Goal: Navigation & Orientation: Find specific page/section

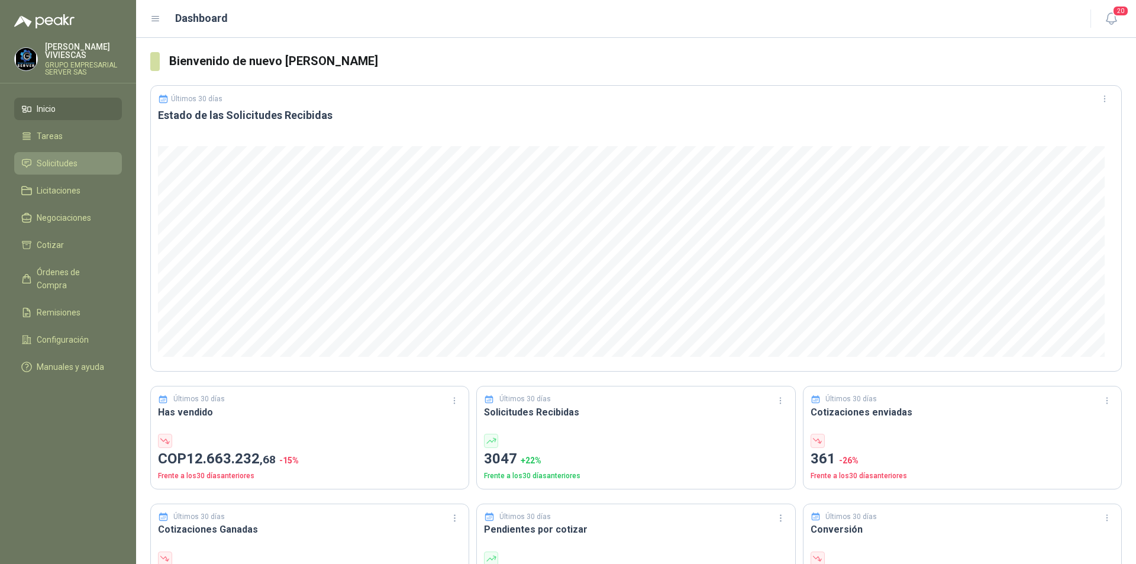
click at [54, 162] on span "Solicitudes" at bounding box center [57, 163] width 41 height 13
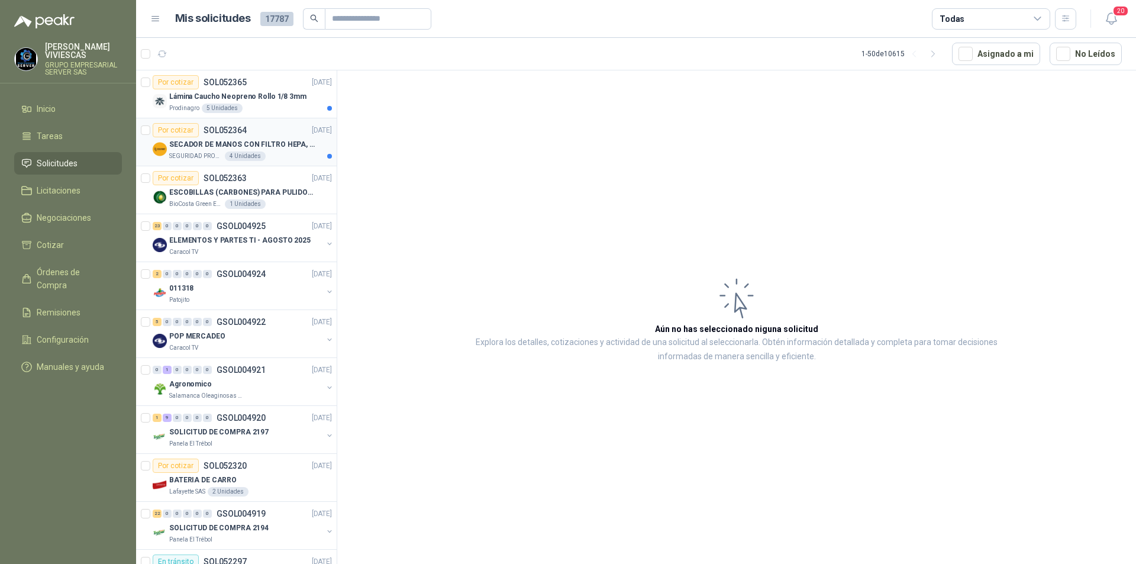
click at [254, 149] on p "SECADOR DE MANOS CON FILTRO HEPA, SECADO RAPIDO" at bounding box center [242, 144] width 147 height 11
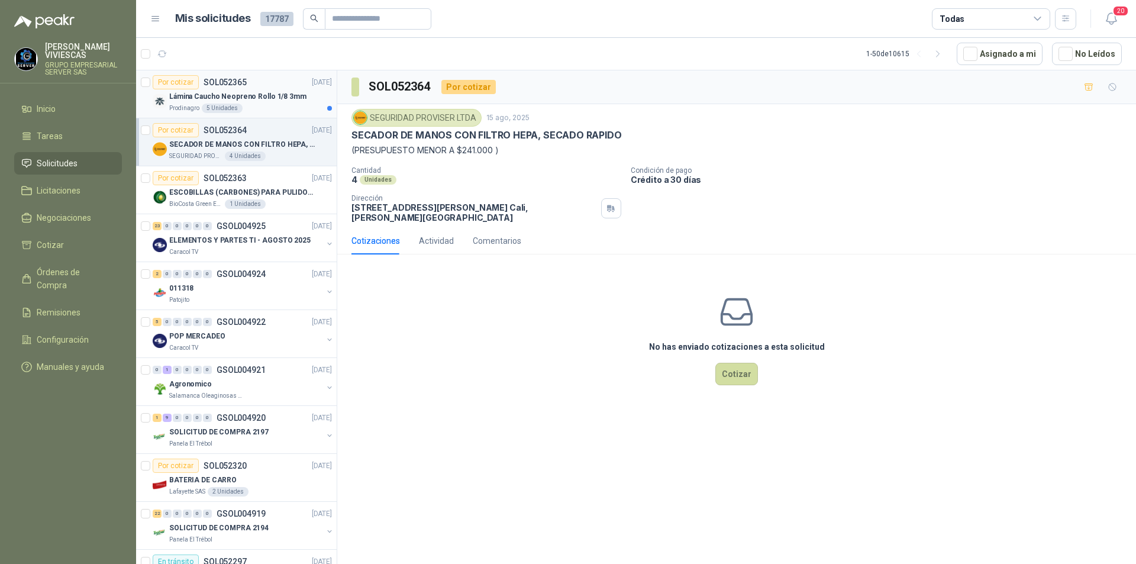
click at [266, 93] on p "Lámina Caucho Neopreno Rollo 1/8 3mm" at bounding box center [237, 96] width 137 height 11
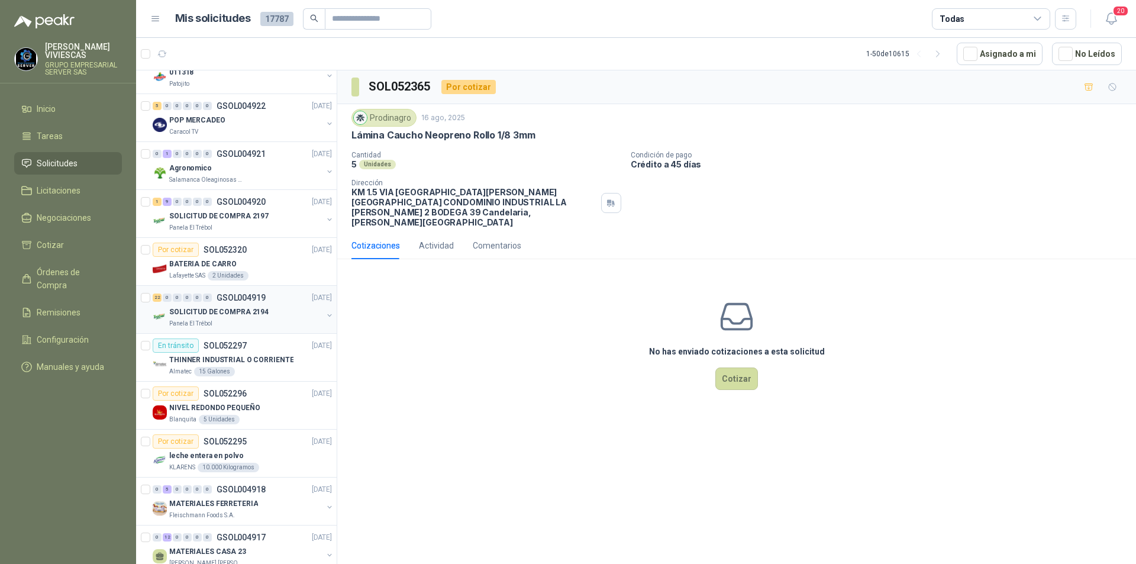
scroll to position [237, 0]
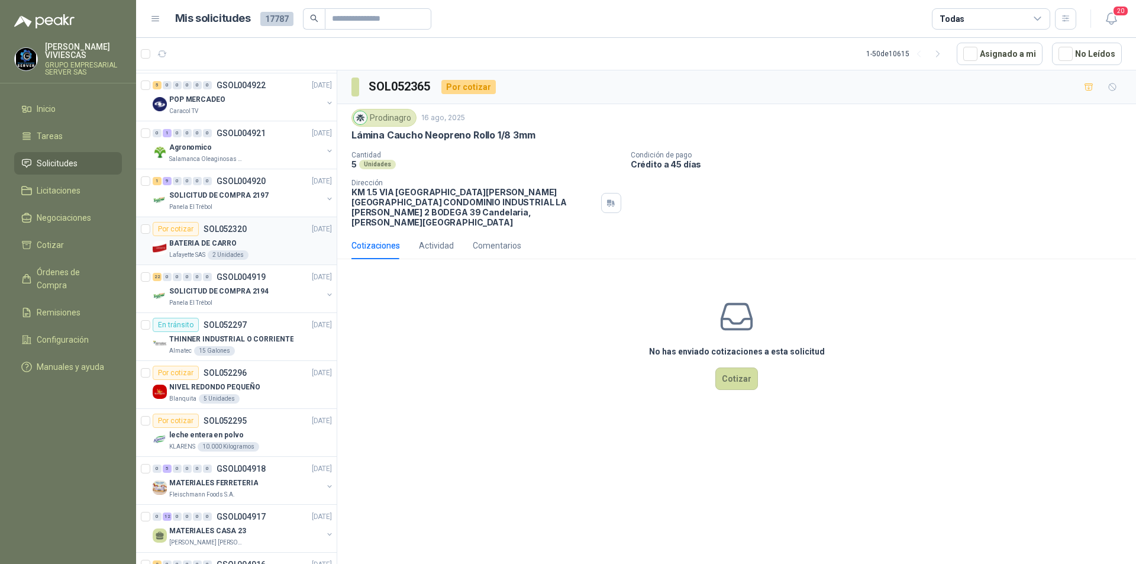
click at [195, 253] on p "Lafayette SAS" at bounding box center [187, 254] width 36 height 9
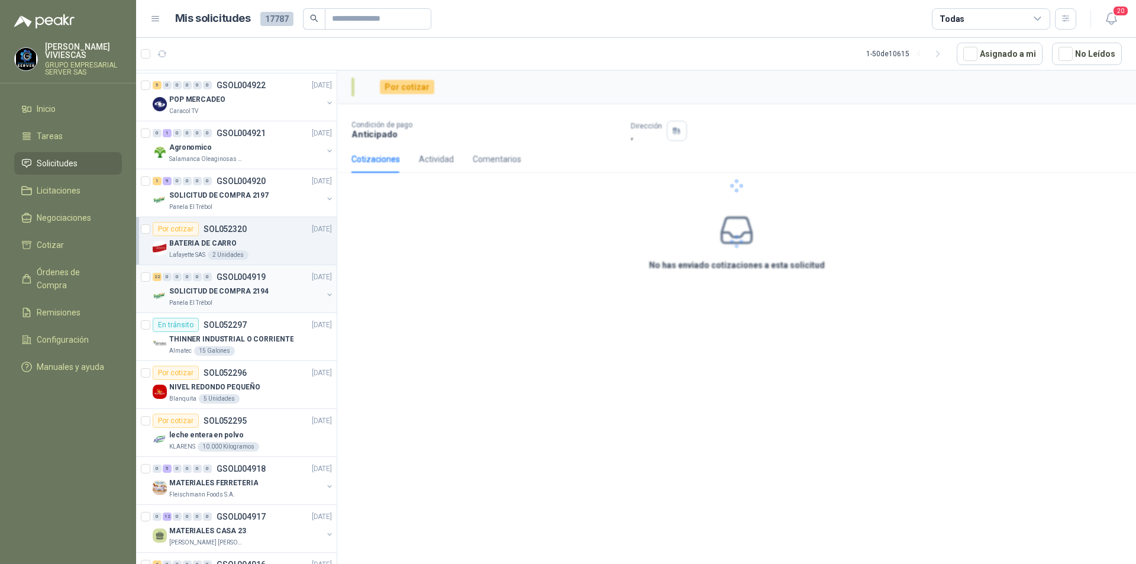
click at [205, 286] on p "SOLICITUD DE COMPRA 2194" at bounding box center [218, 291] width 99 height 11
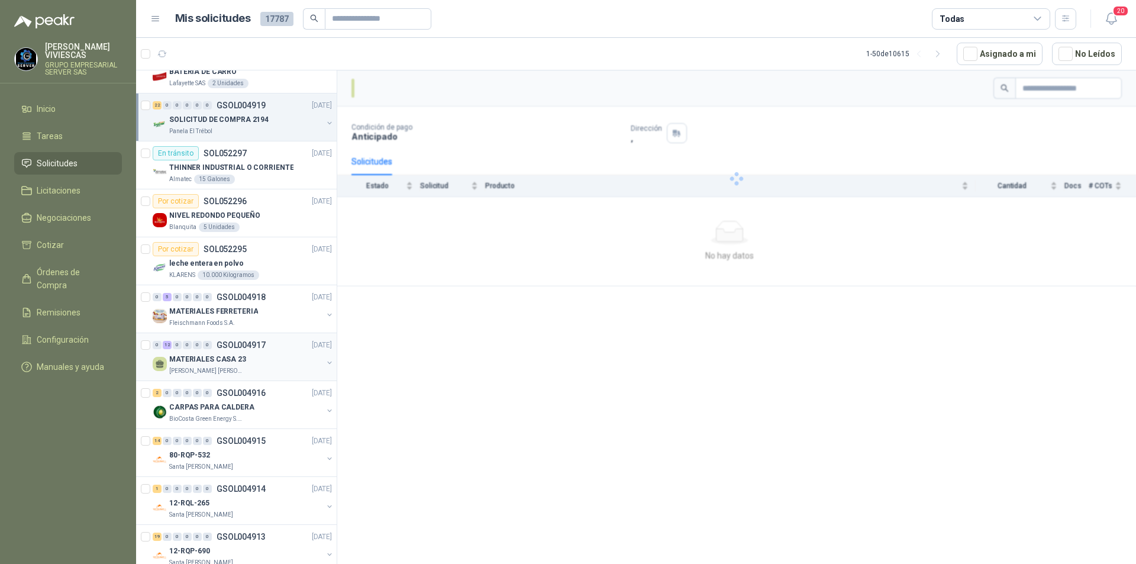
scroll to position [414, 0]
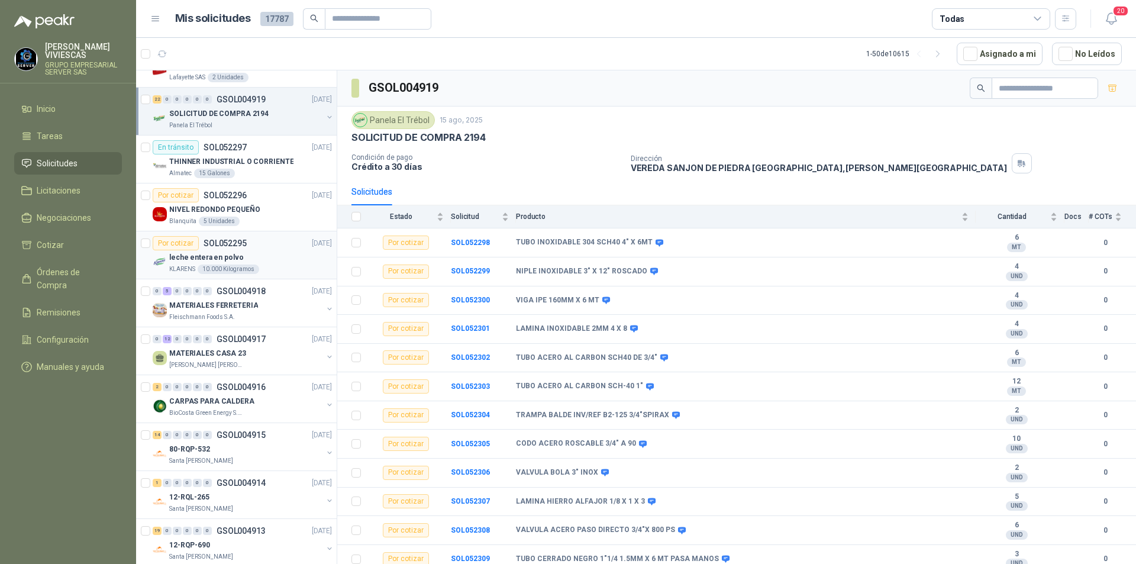
click at [194, 260] on p "leche entera en polvo" at bounding box center [206, 257] width 74 height 11
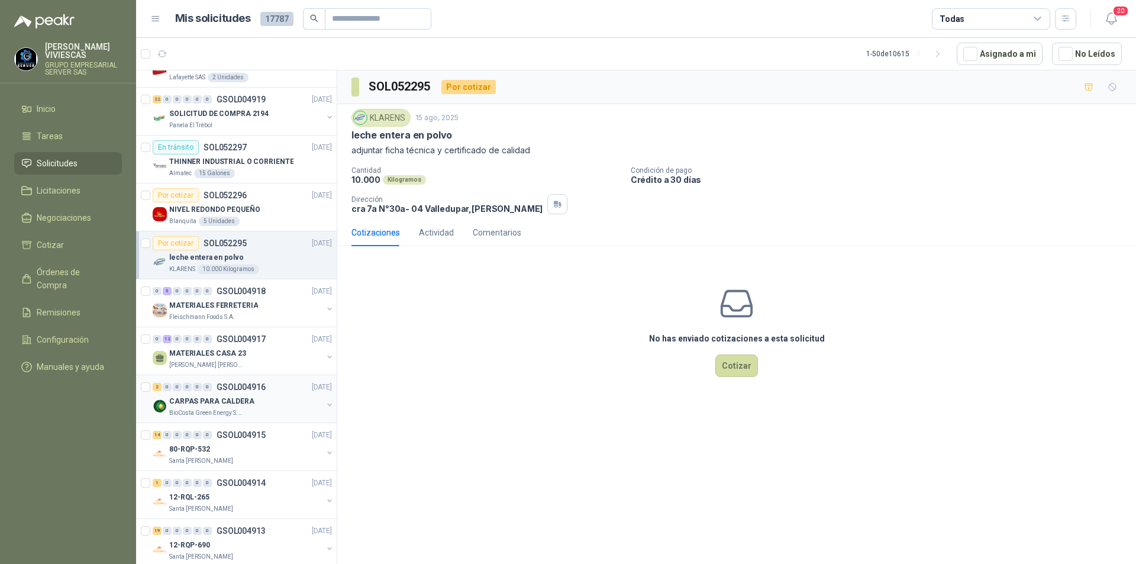
scroll to position [473, 0]
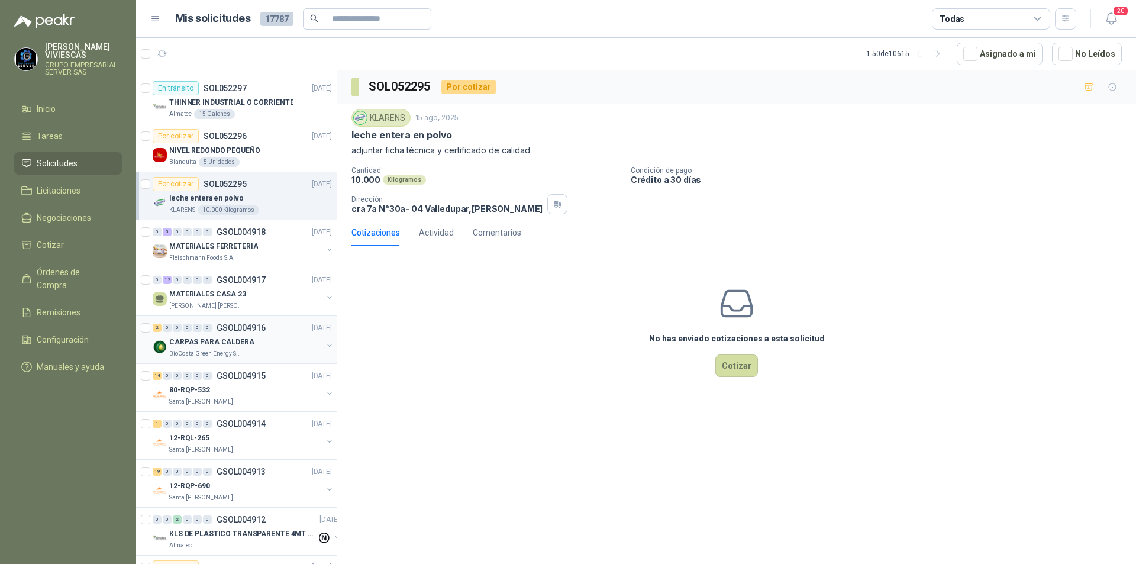
click at [201, 350] on p "BioCosta Green Energy S.A.S" at bounding box center [206, 353] width 75 height 9
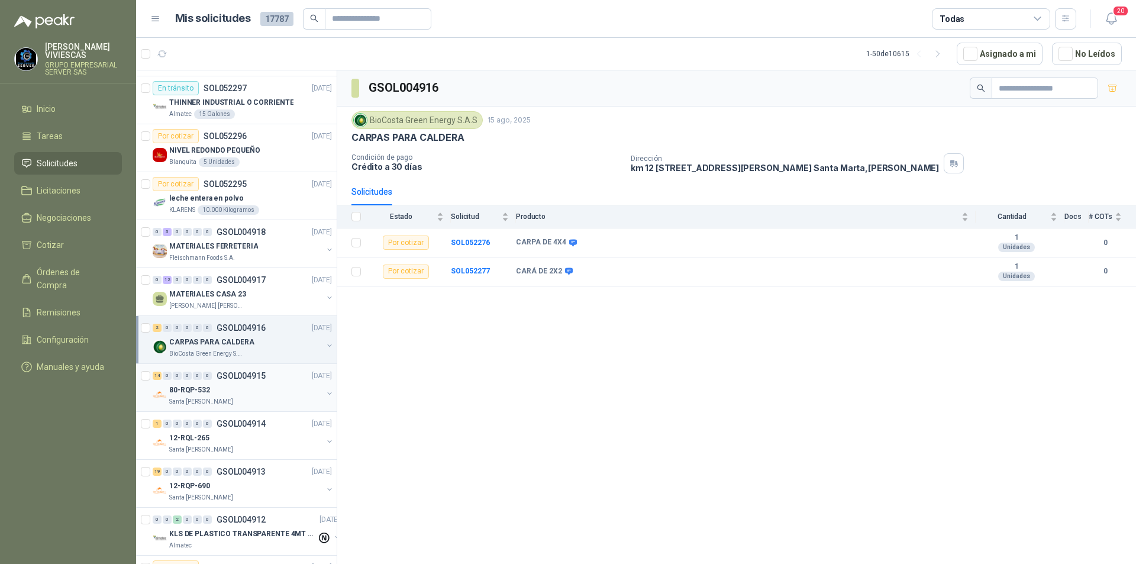
click at [209, 398] on p "Santa [PERSON_NAME]" at bounding box center [201, 401] width 64 height 9
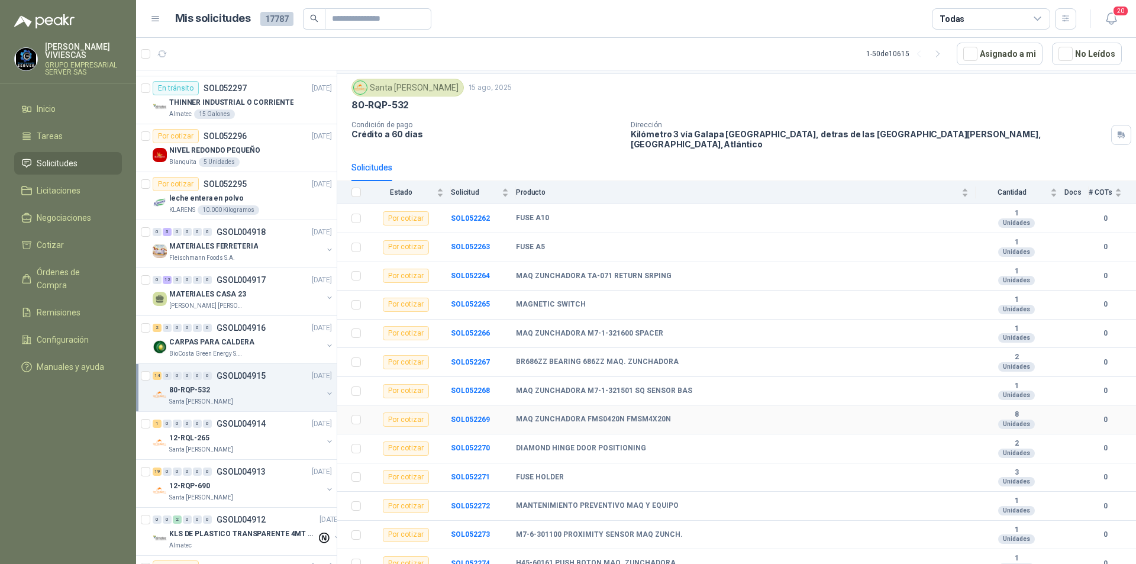
scroll to position [63, 0]
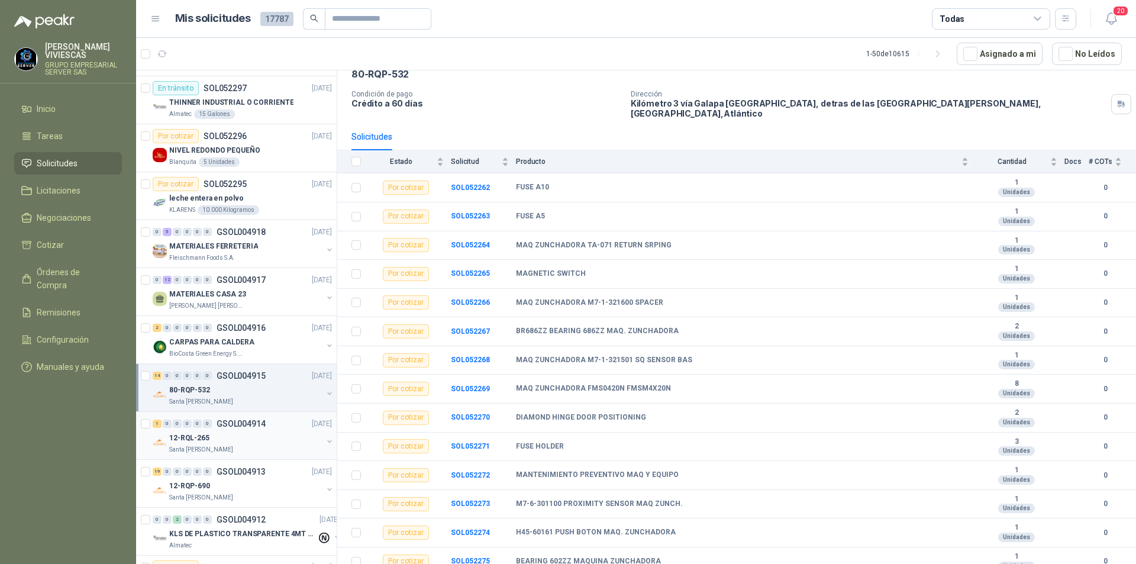
click at [195, 440] on p "12-RQL-265" at bounding box center [189, 438] width 40 height 11
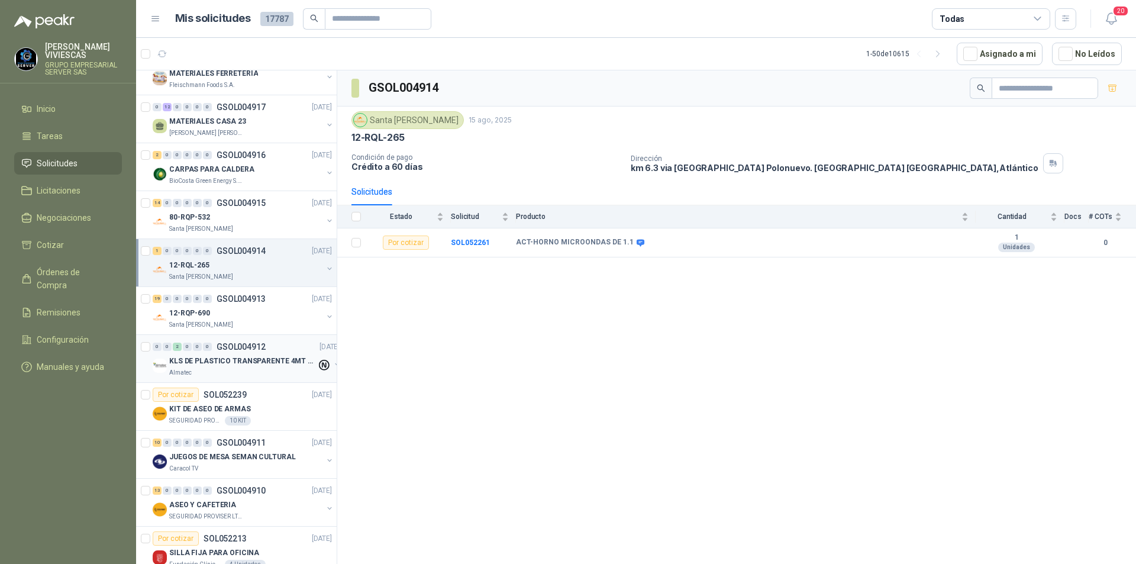
scroll to position [651, 0]
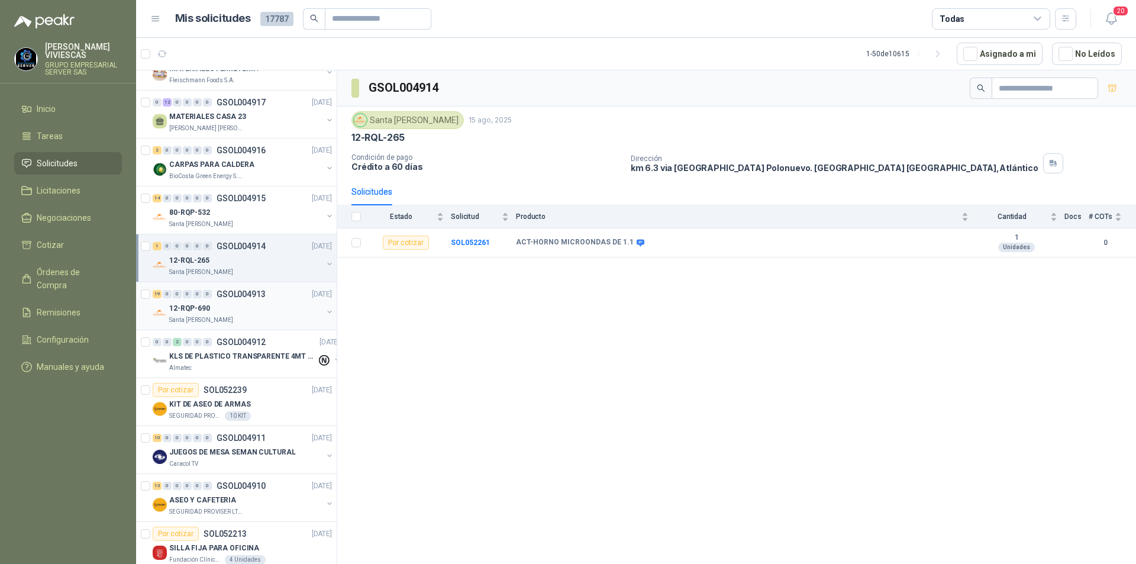
click at [189, 311] on p "12-RQP-690" at bounding box center [189, 308] width 41 height 11
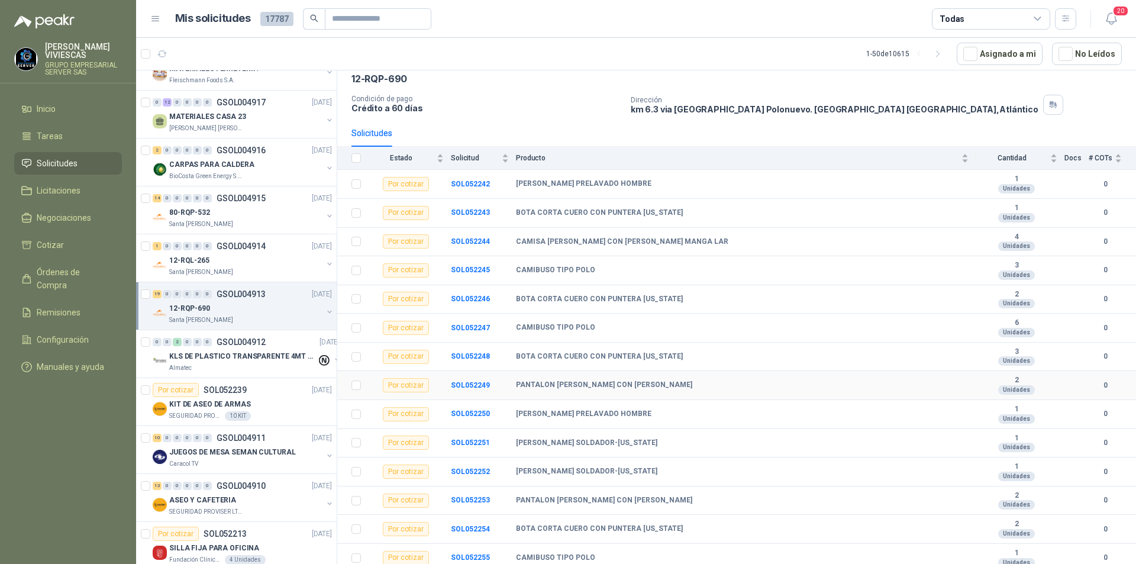
scroll to position [59, 0]
click at [194, 402] on p "KIT DE ASEO DE ARMAS" at bounding box center [210, 404] width 82 height 11
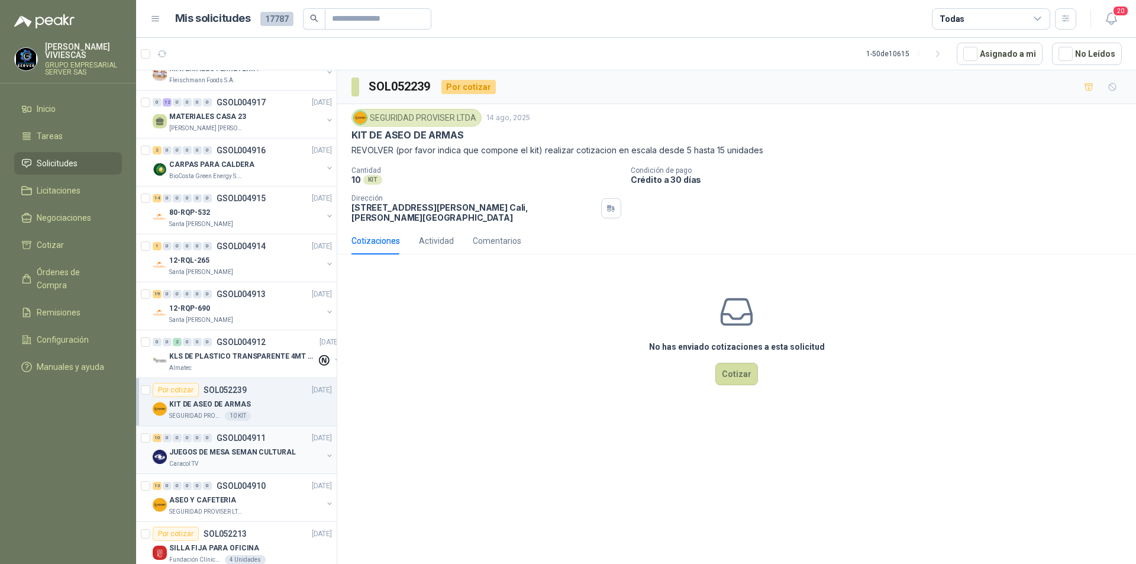
click at [190, 454] on p "JUEGOS DE MESA SEMAN CULTURAL" at bounding box center [232, 452] width 127 height 11
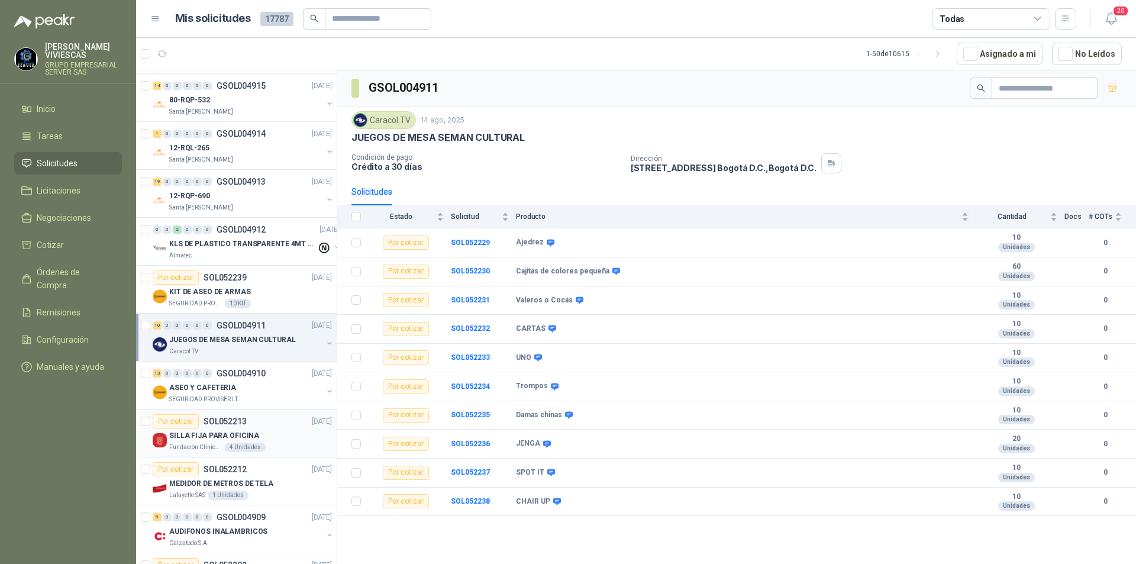
scroll to position [769, 0]
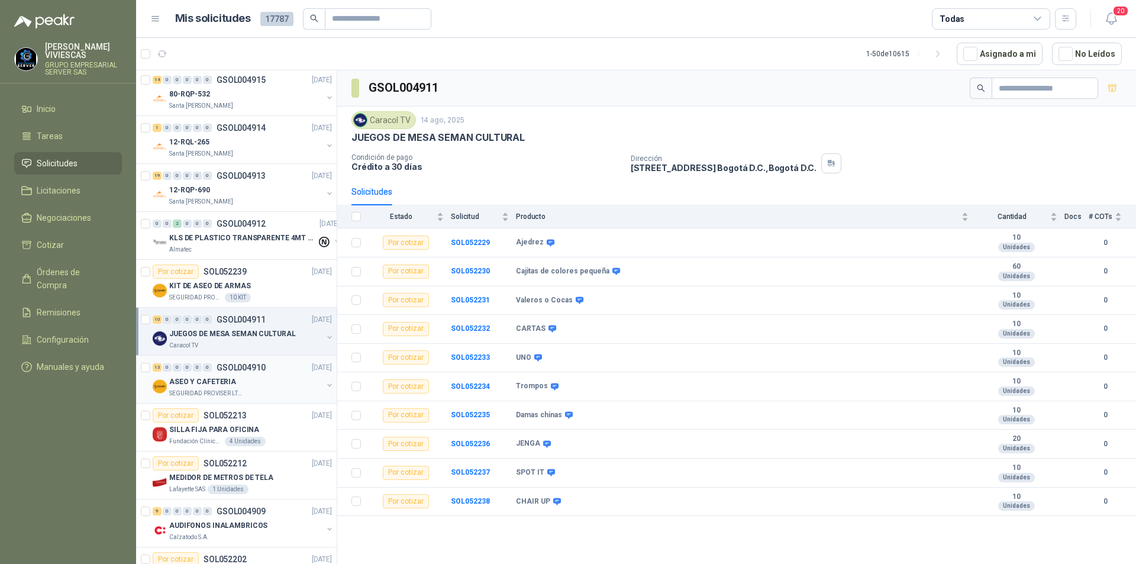
click at [204, 375] on div "ASEO Y CAFETERIA" at bounding box center [245, 382] width 153 height 14
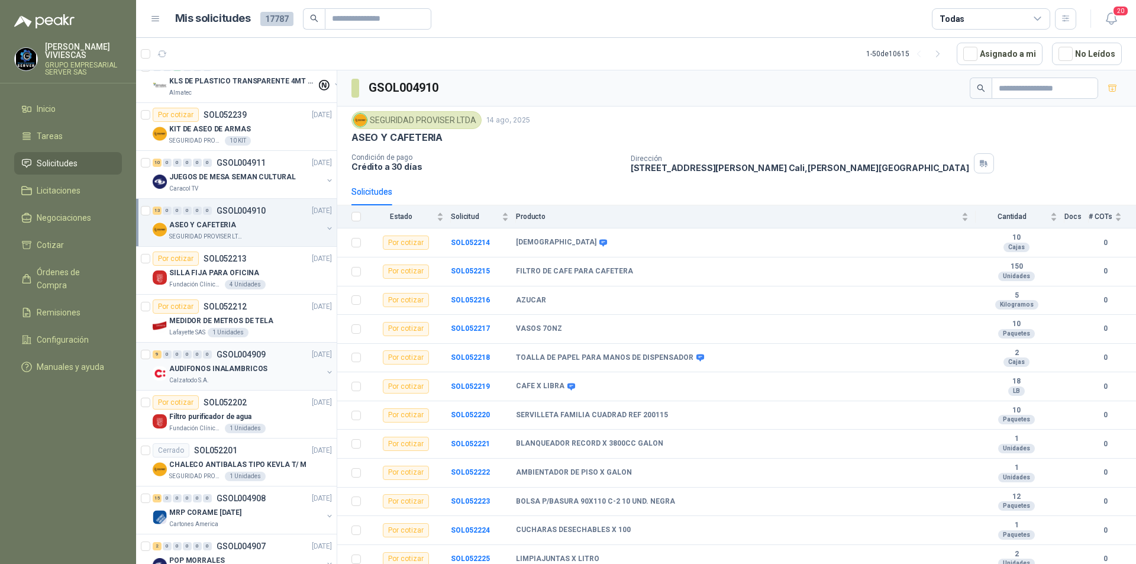
scroll to position [947, 0]
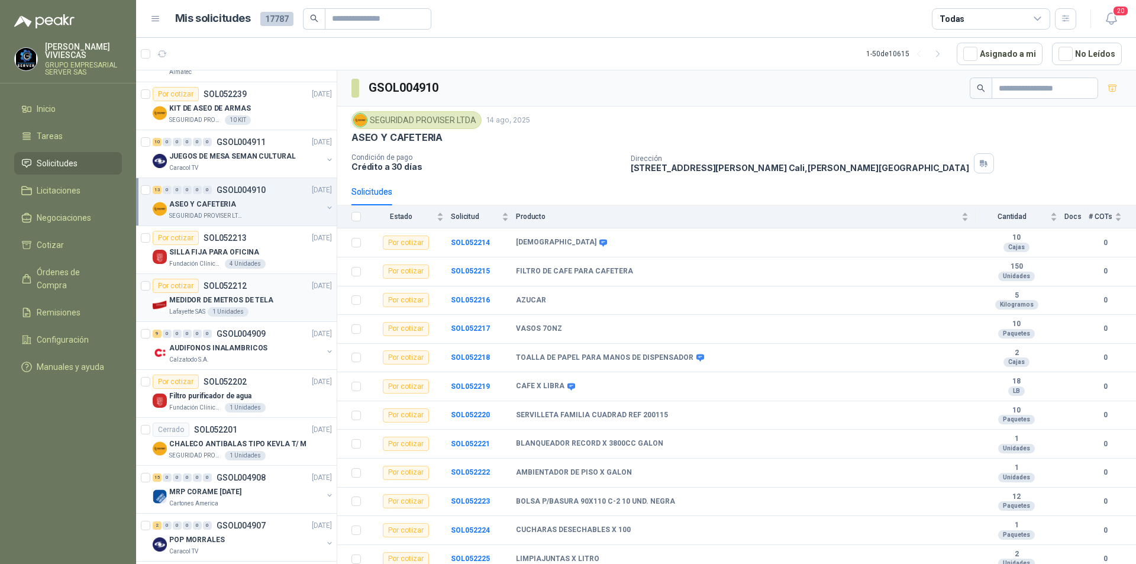
click at [193, 298] on p "MEDIDOR DE METROS DE TELA" at bounding box center [221, 300] width 104 height 11
click at [194, 348] on p "AUDIFONOS INALAMBRICOS" at bounding box center [218, 348] width 98 height 11
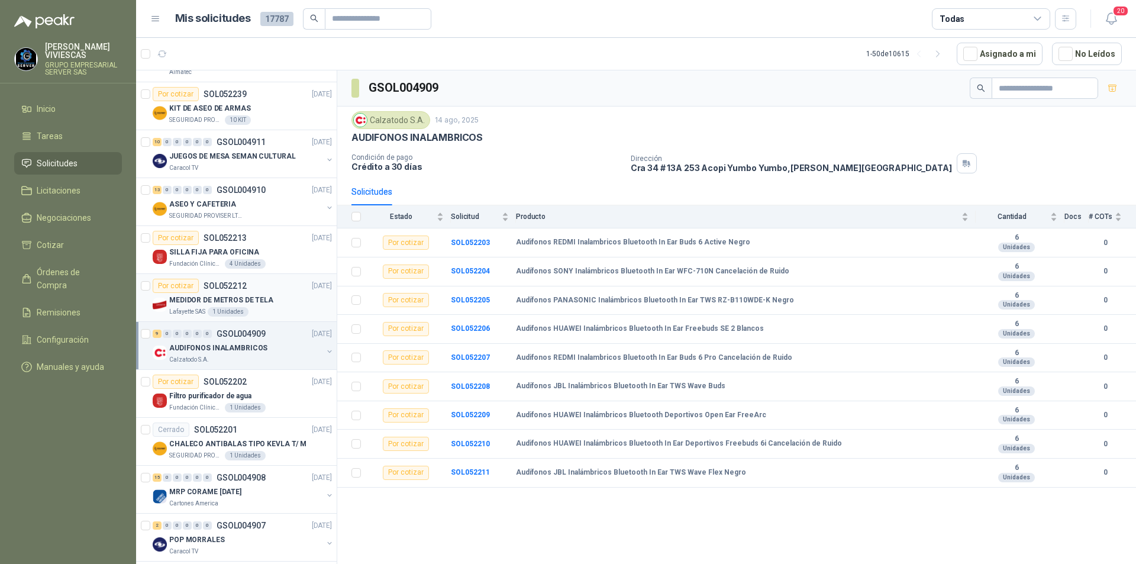
click at [198, 298] on p "MEDIDOR DE METROS DE TELA" at bounding box center [221, 300] width 104 height 11
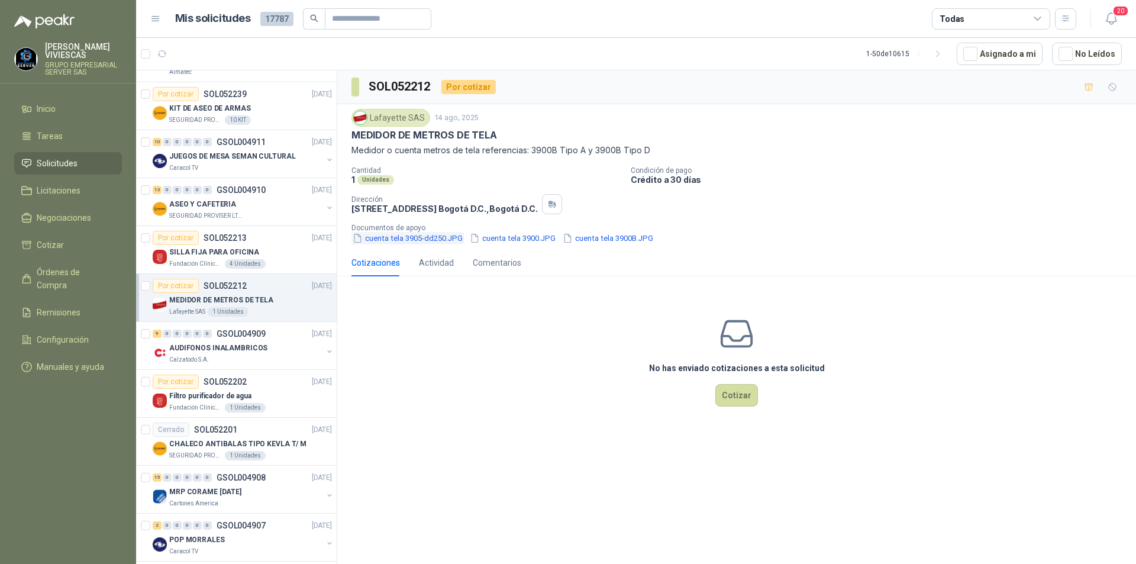
click at [388, 238] on button "cuenta tela 3905-dd250.JPG" at bounding box center [408, 238] width 112 height 12
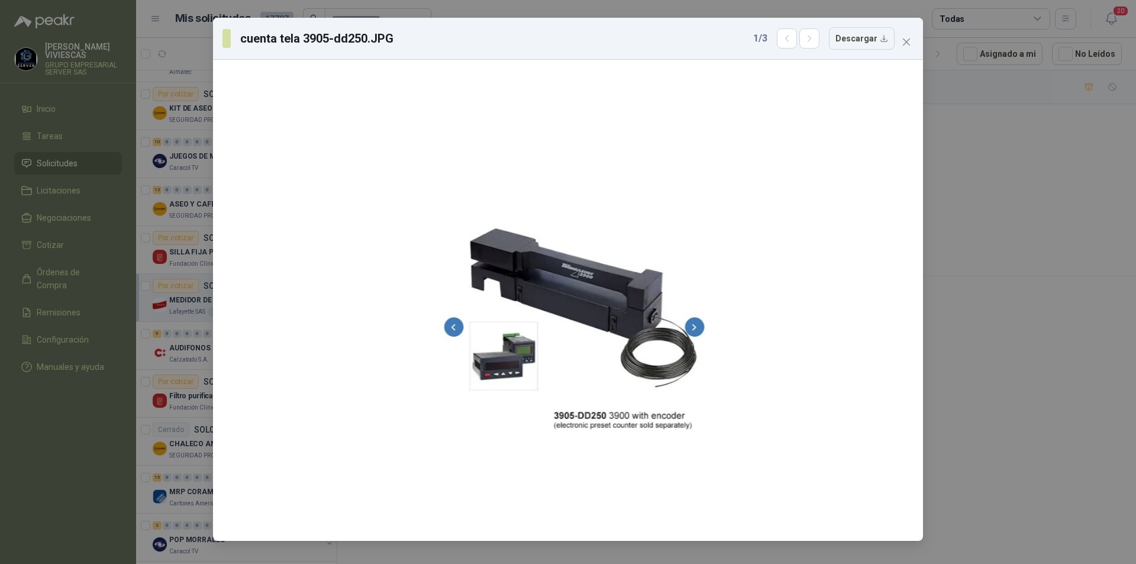
click at [1026, 305] on div "cuenta tela 3905-dd250.JPG 1 / 3 Descargar" at bounding box center [568, 282] width 1136 height 564
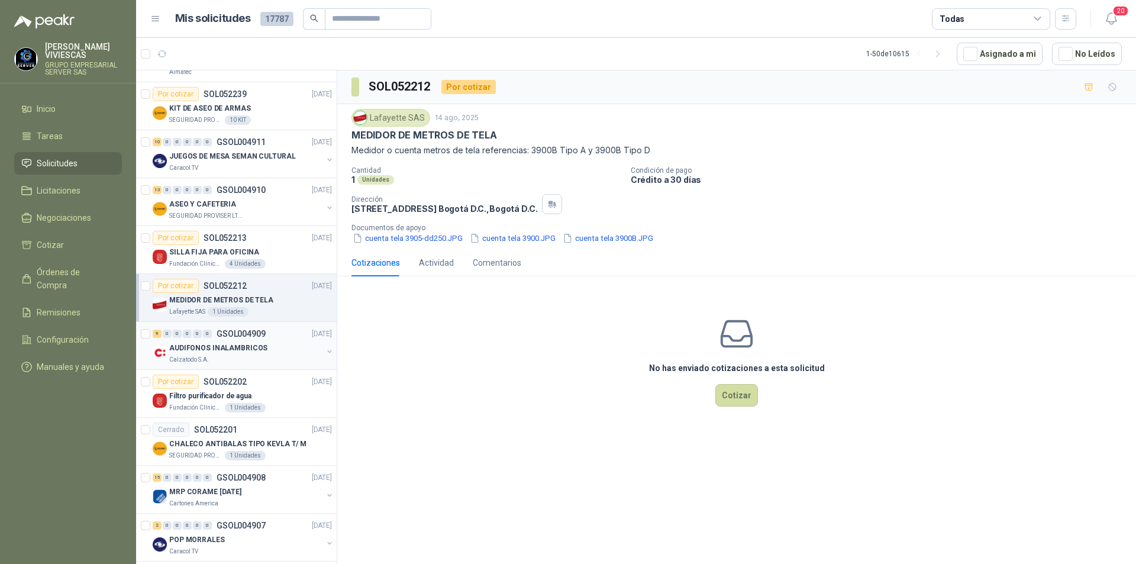
click at [213, 363] on div "Calzatodo S.A." at bounding box center [245, 359] width 153 height 9
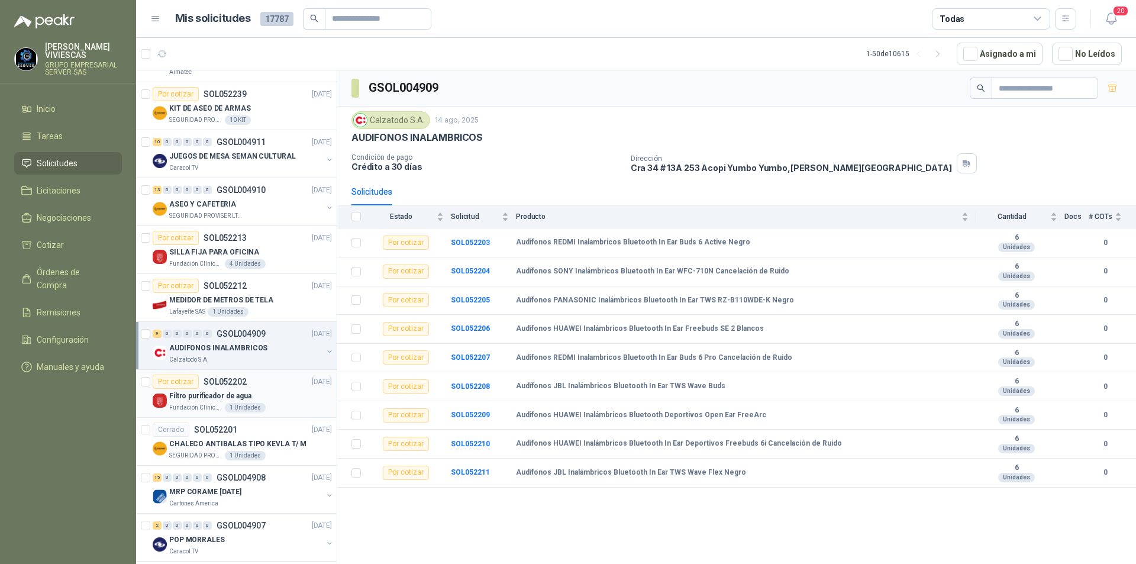
click at [213, 401] on p "Filtro purificador de agua" at bounding box center [210, 396] width 82 height 11
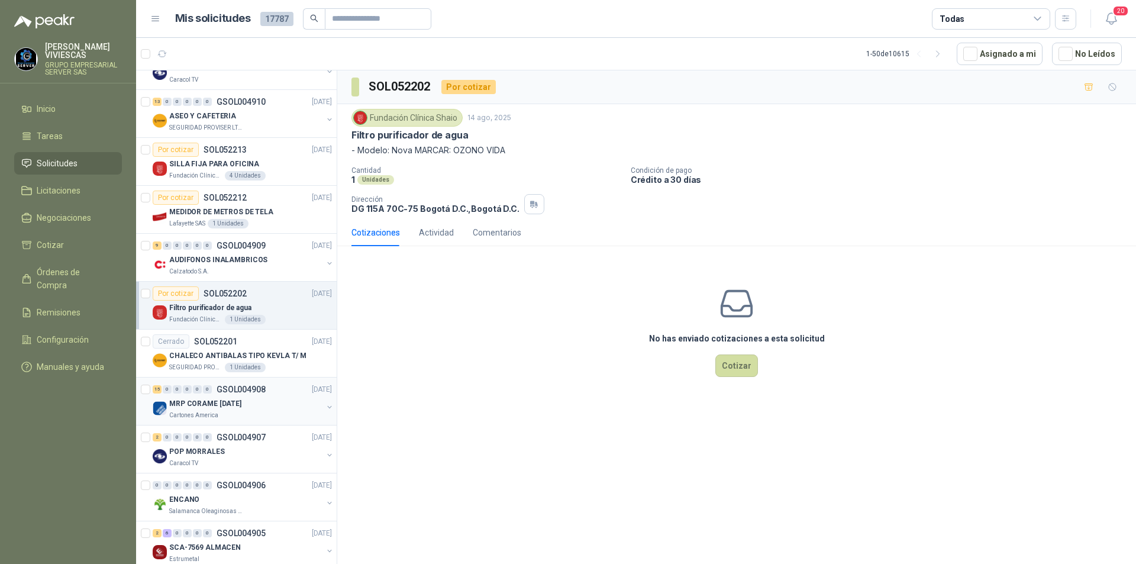
scroll to position [1065, 0]
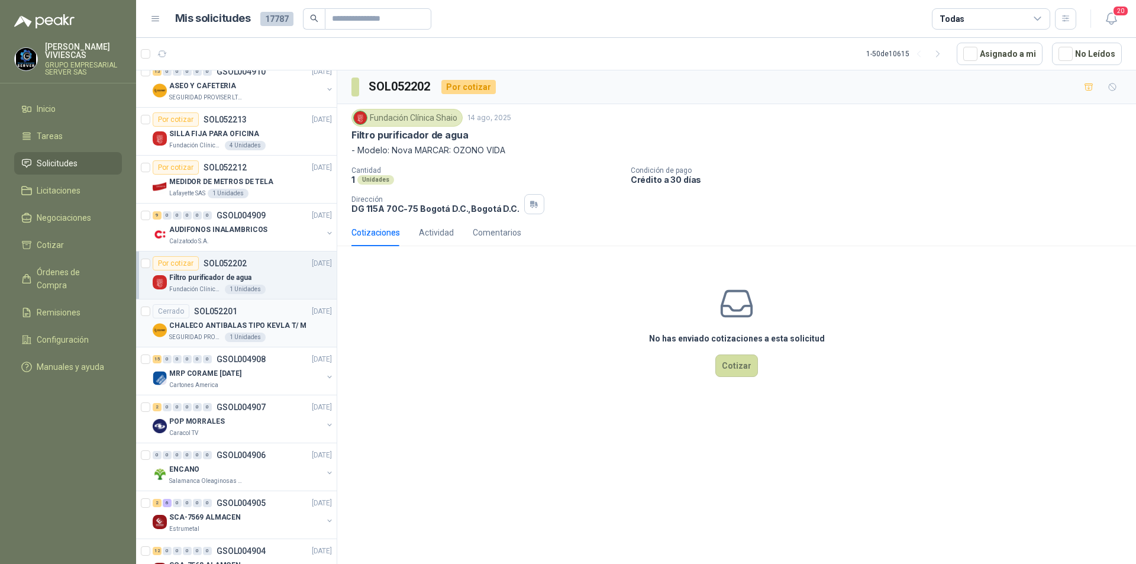
click at [212, 328] on p "CHALECO ANTIBALAS TIPO KEVLA T/ M" at bounding box center [237, 325] width 137 height 11
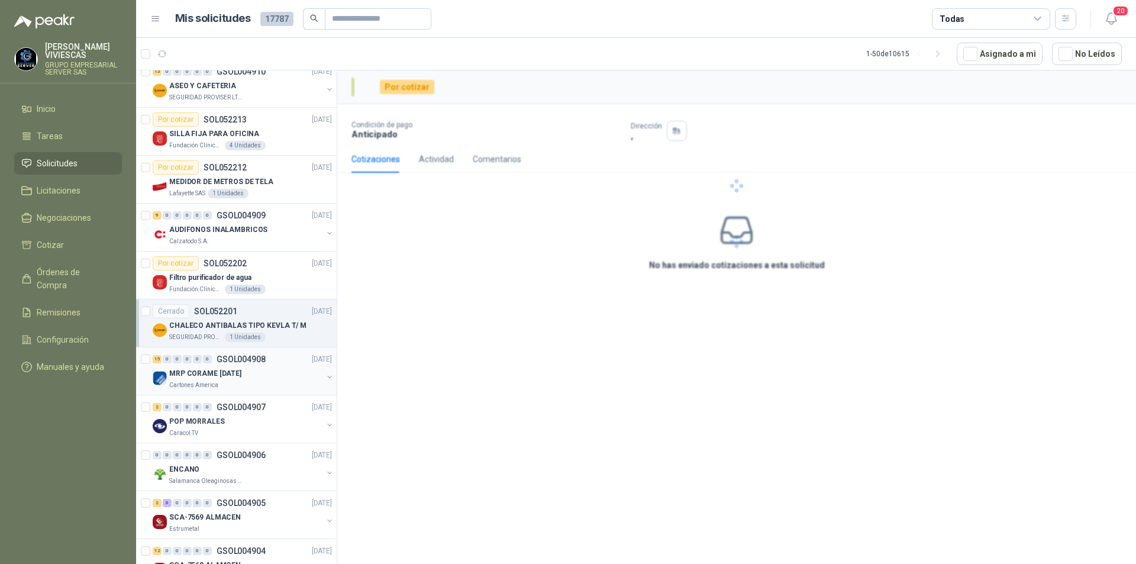
click at [190, 378] on p "MRP CORAME [DATE]" at bounding box center [205, 373] width 72 height 11
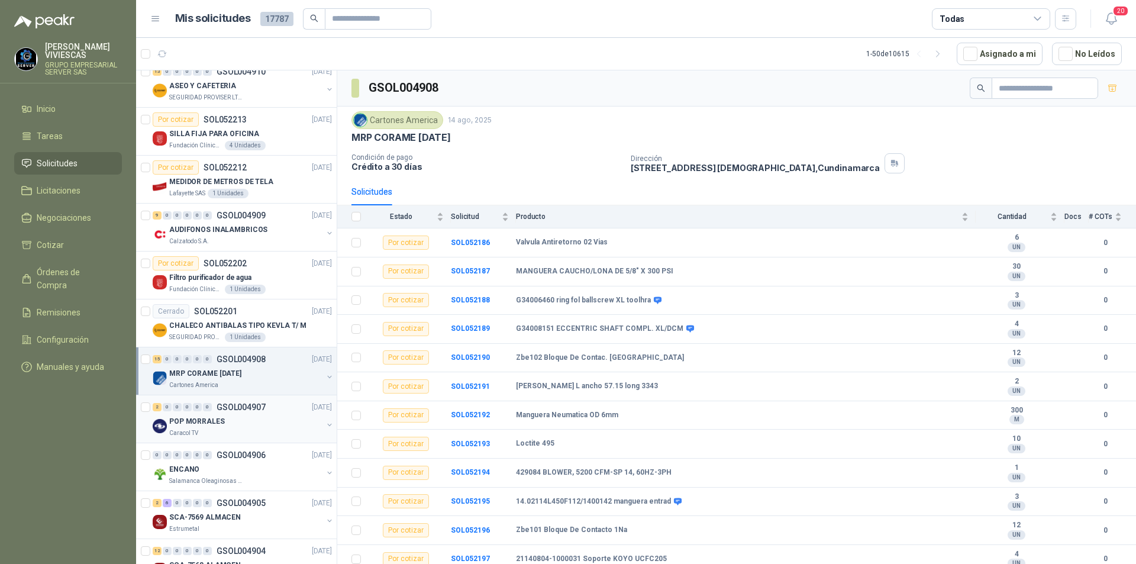
click at [189, 427] on div "POP MORRALES" at bounding box center [245, 421] width 153 height 14
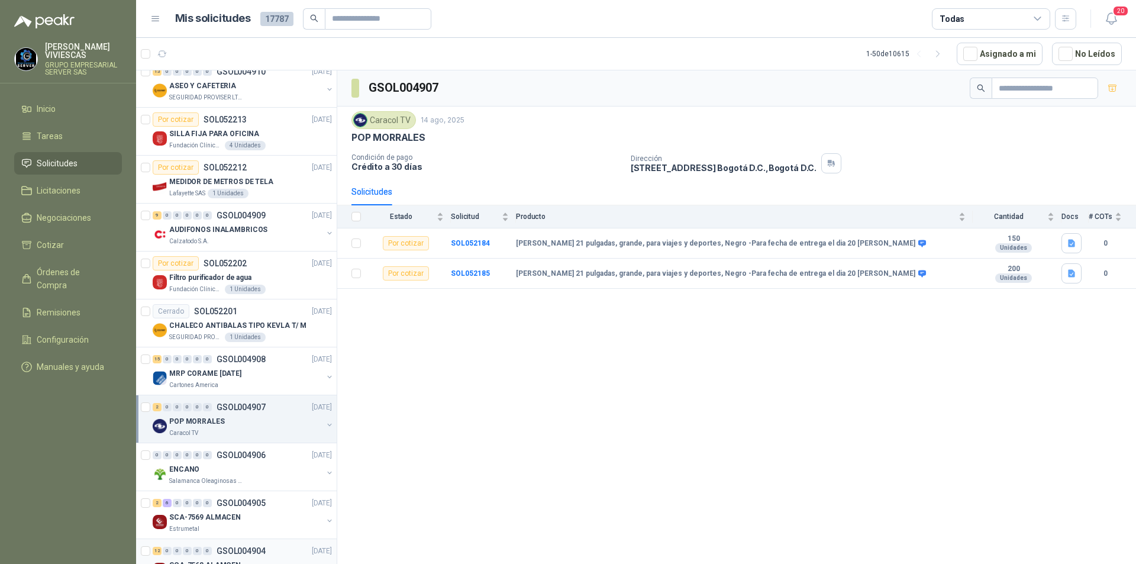
scroll to position [1184, 0]
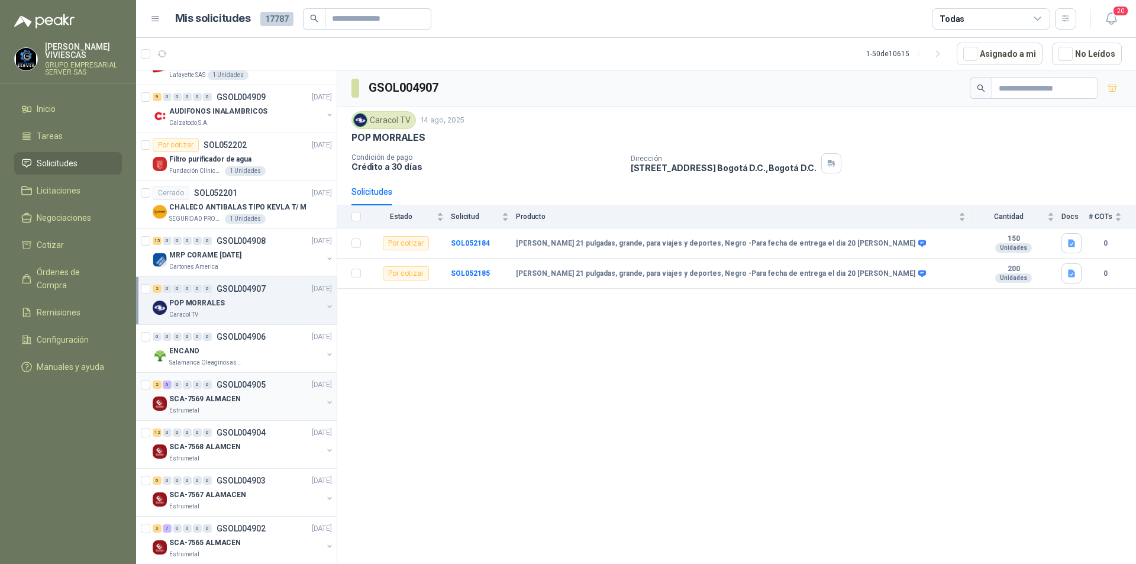
click at [189, 401] on p "SCA-7569 ALMACEN" at bounding box center [205, 399] width 72 height 11
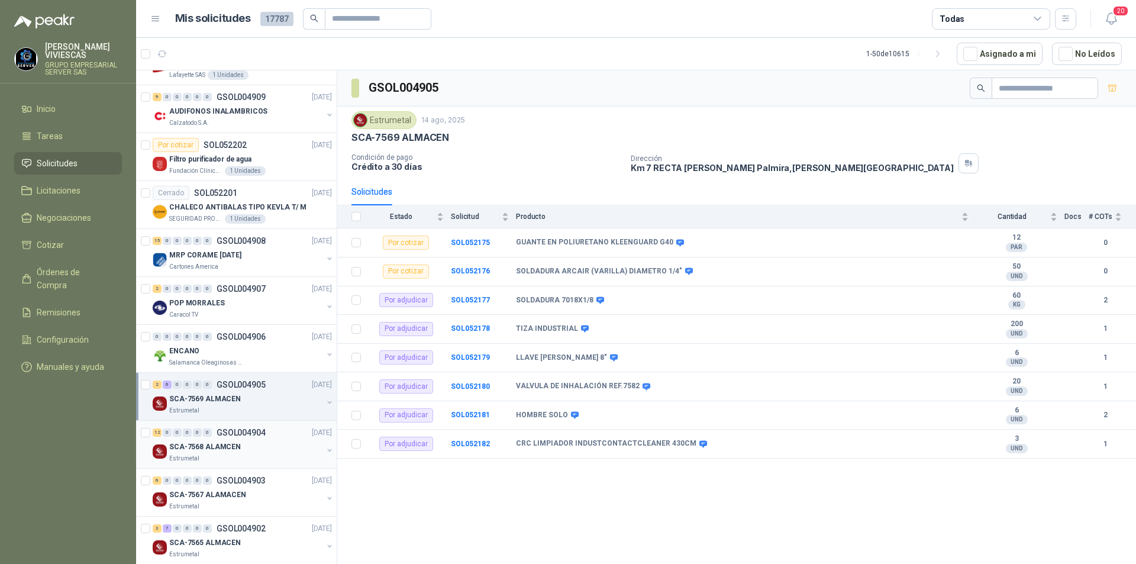
click at [213, 457] on div "Estrumetal" at bounding box center [245, 458] width 153 height 9
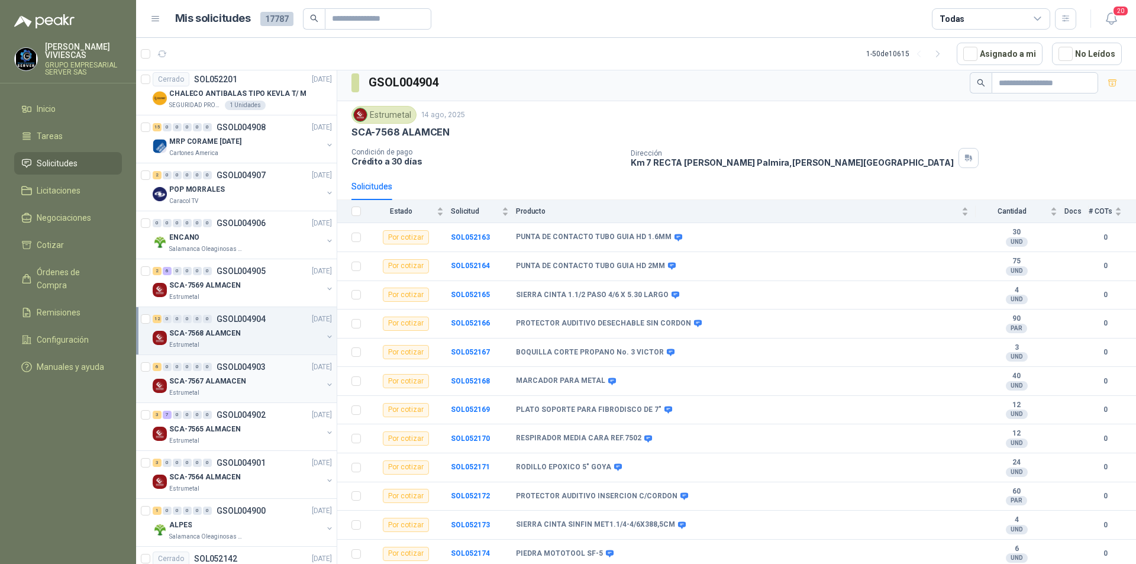
scroll to position [1302, 0]
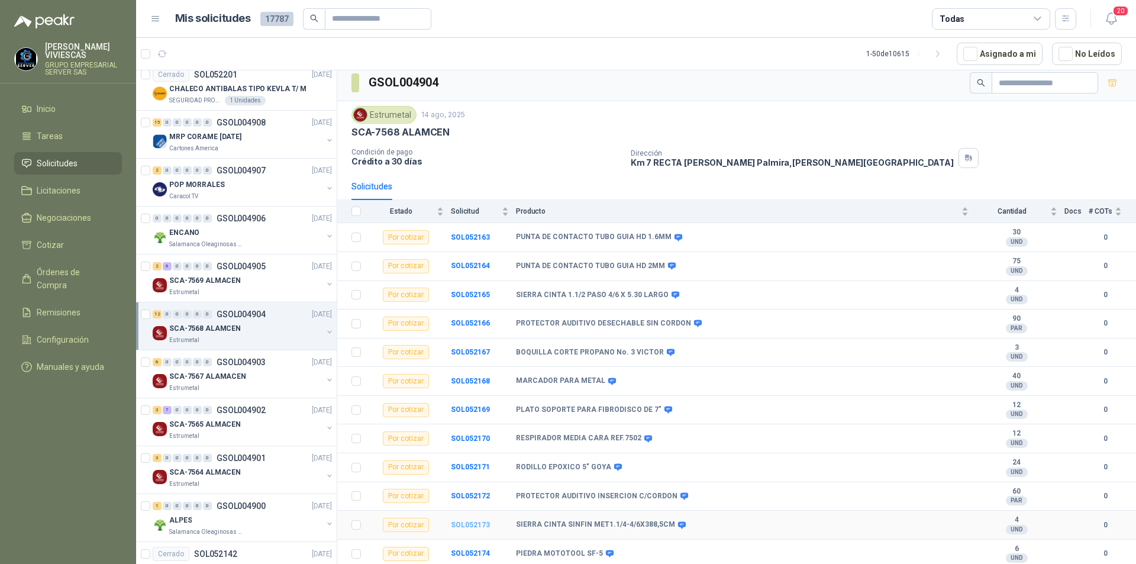
click at [478, 527] on b "SOL052173" at bounding box center [470, 525] width 39 height 8
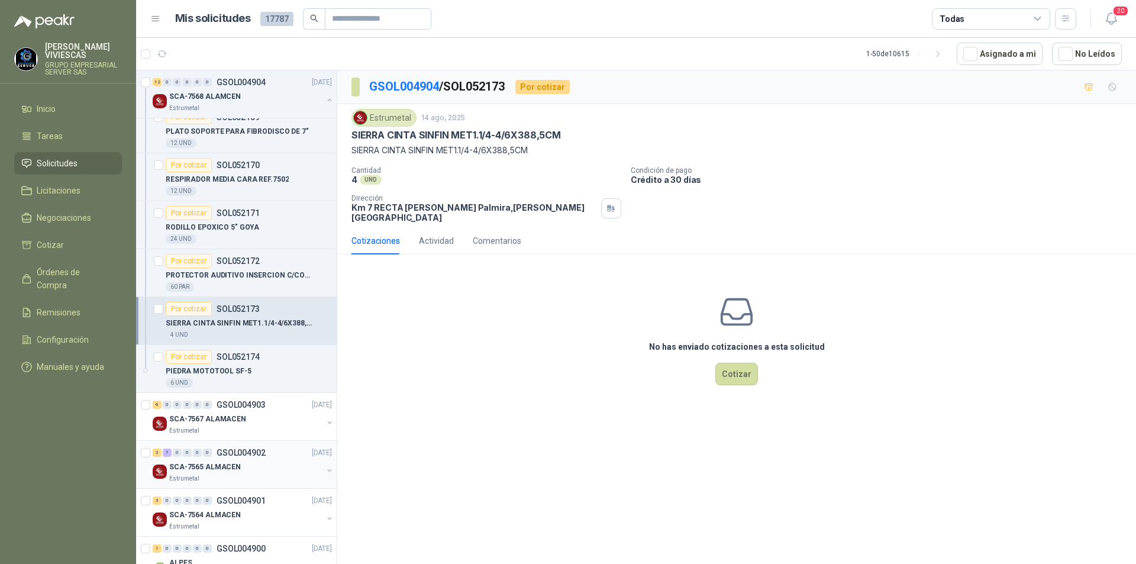
scroll to position [1894, 0]
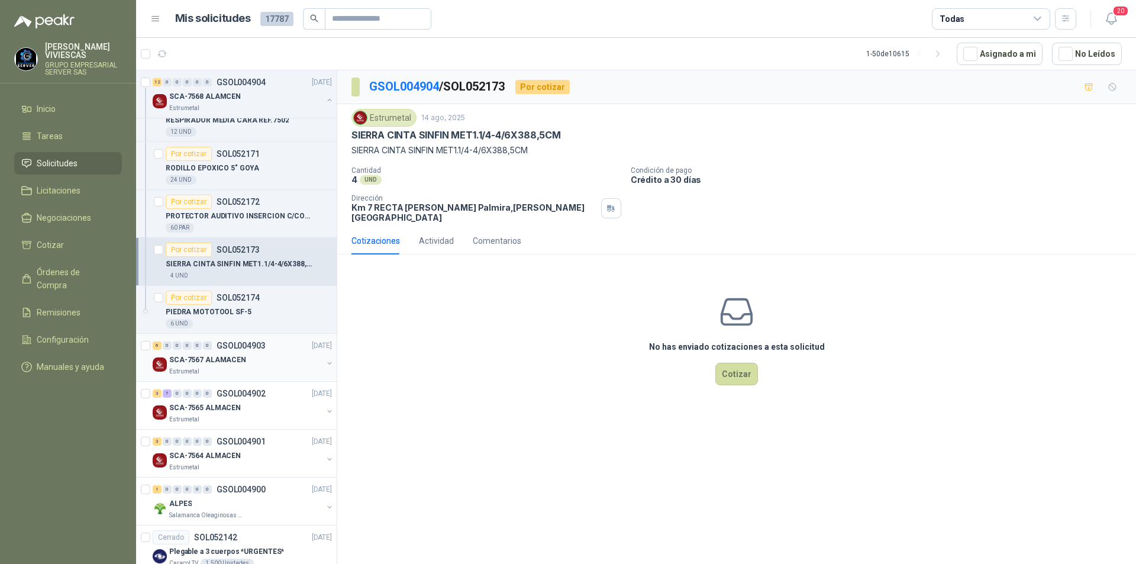
click at [208, 359] on p "SCA-7567 ALAMACEN" at bounding box center [207, 359] width 77 height 11
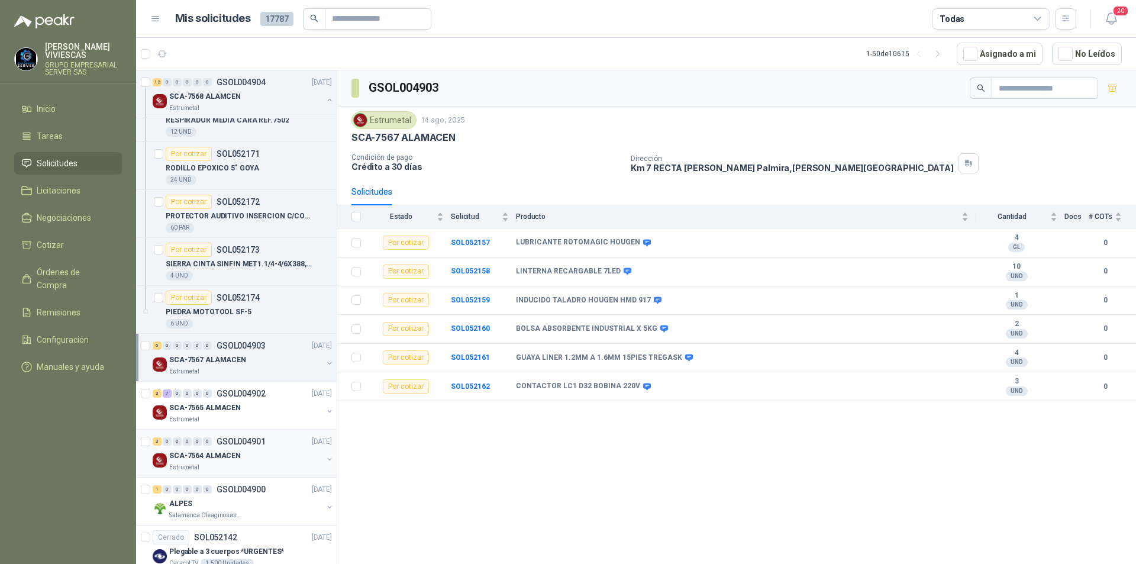
click at [200, 465] on div "Estrumetal" at bounding box center [245, 467] width 153 height 9
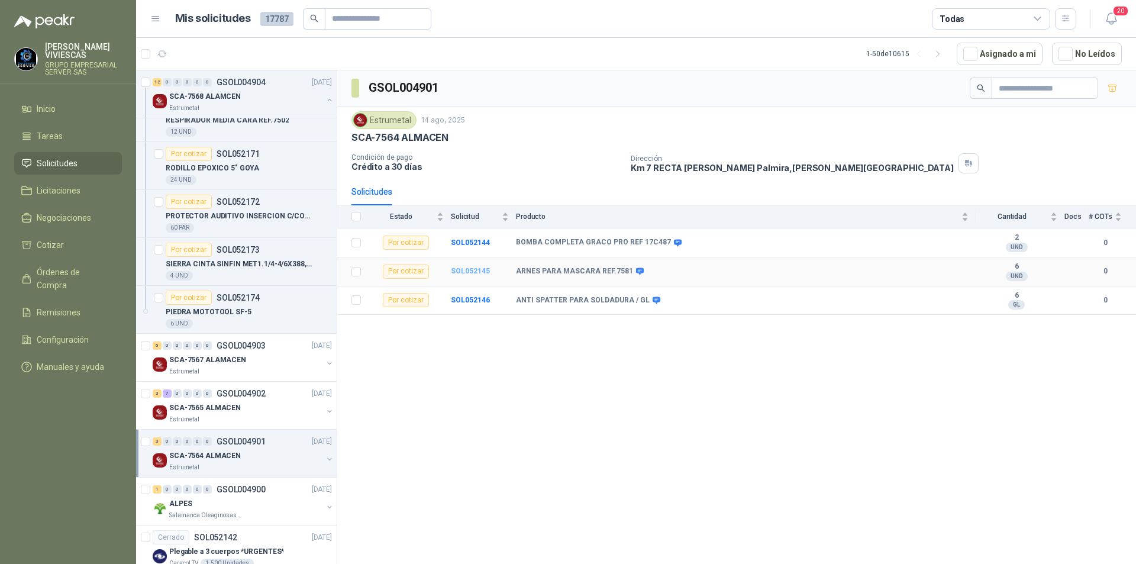
click at [476, 275] on b "SOL052145" at bounding box center [470, 271] width 39 height 8
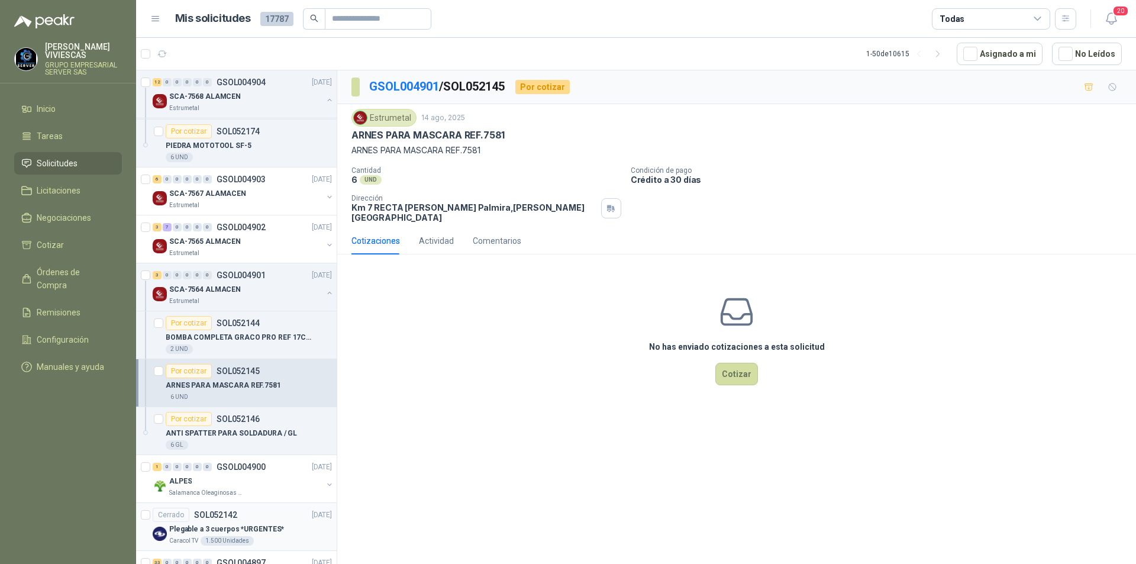
scroll to position [2130, 0]
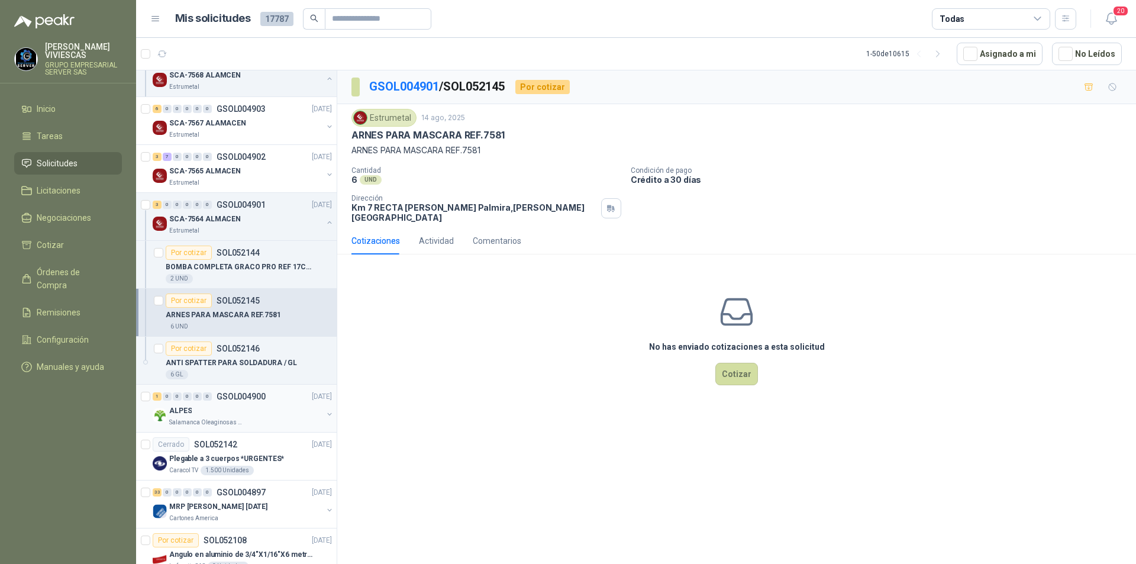
click at [180, 411] on p "ALPES" at bounding box center [180, 410] width 22 height 11
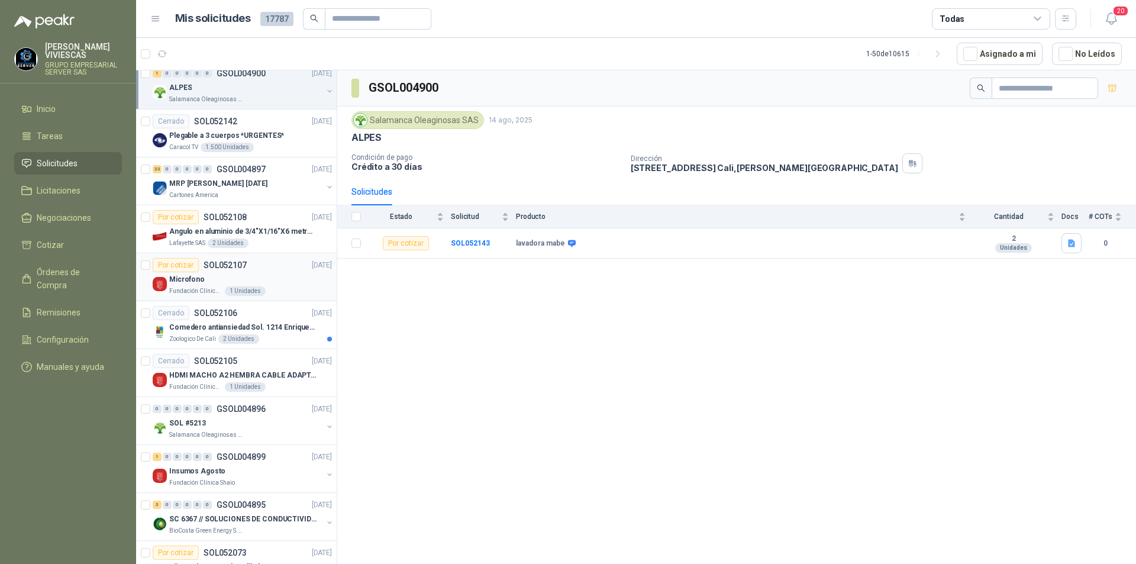
scroll to position [2545, 0]
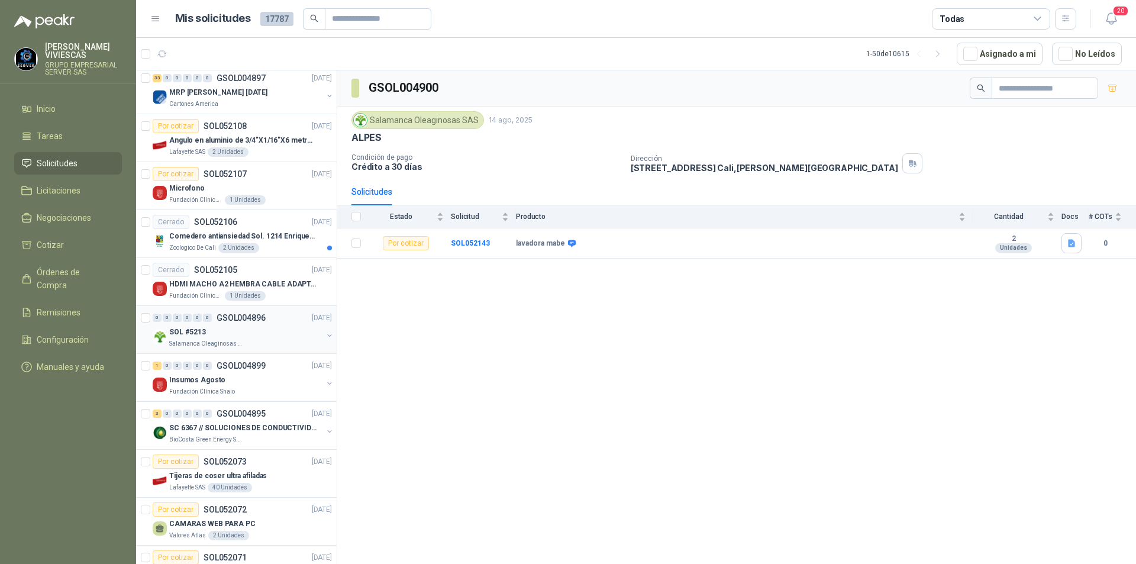
click at [178, 334] on p "SOL #5213" at bounding box center [187, 332] width 37 height 11
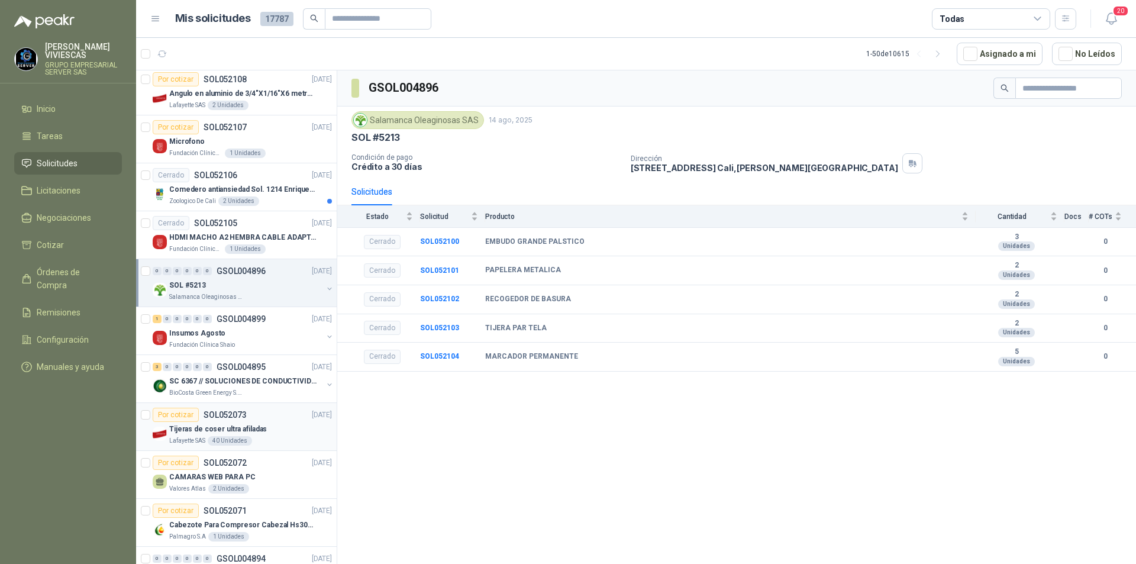
scroll to position [2644, 0]
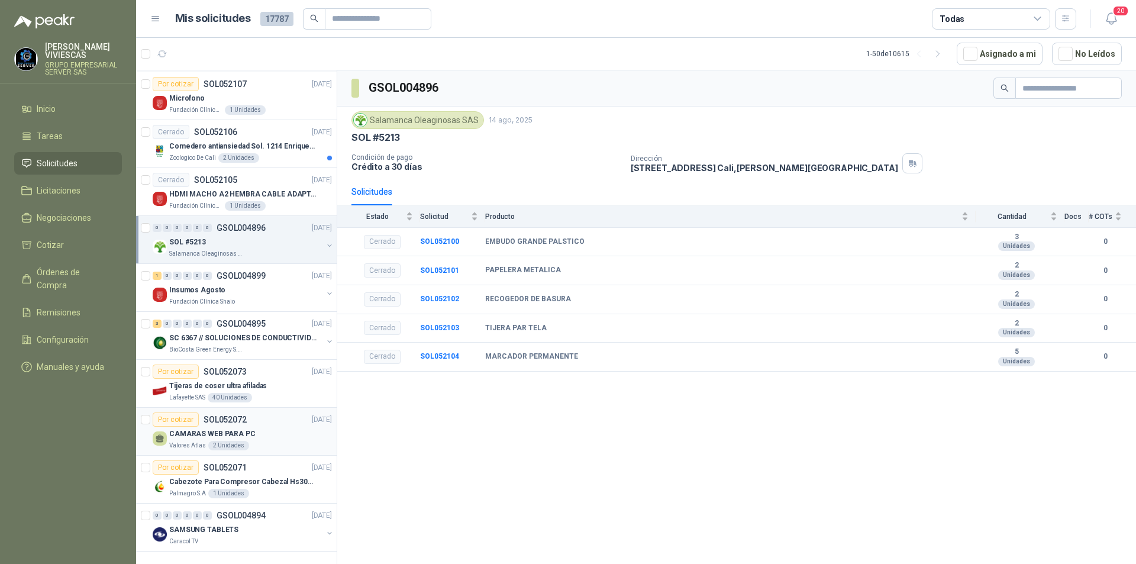
click at [191, 428] on p "CAMARAS WEB PARA PC" at bounding box center [212, 433] width 86 height 11
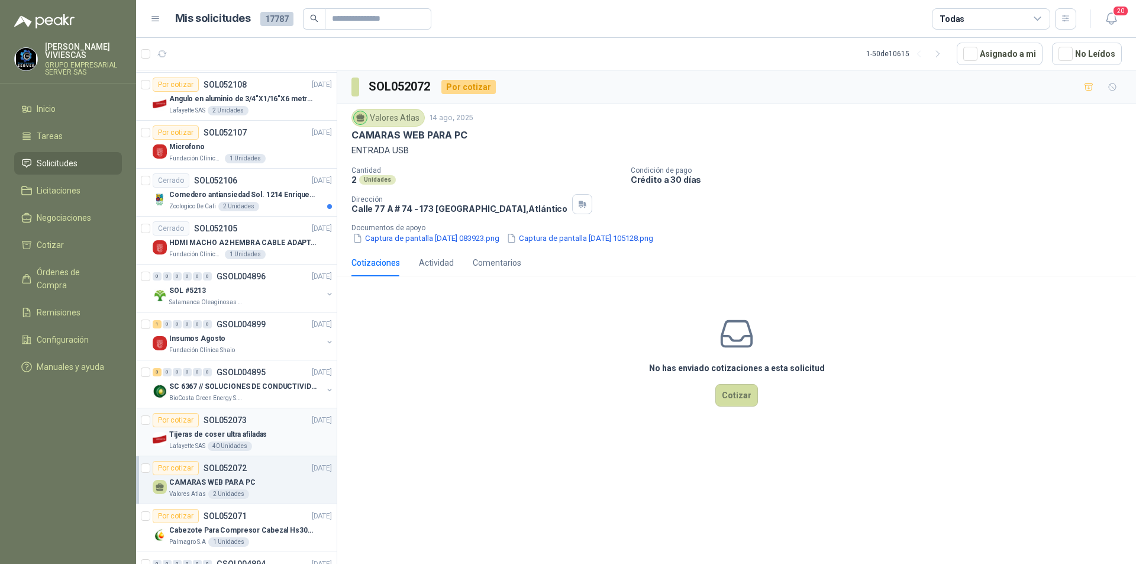
scroll to position [2644, 0]
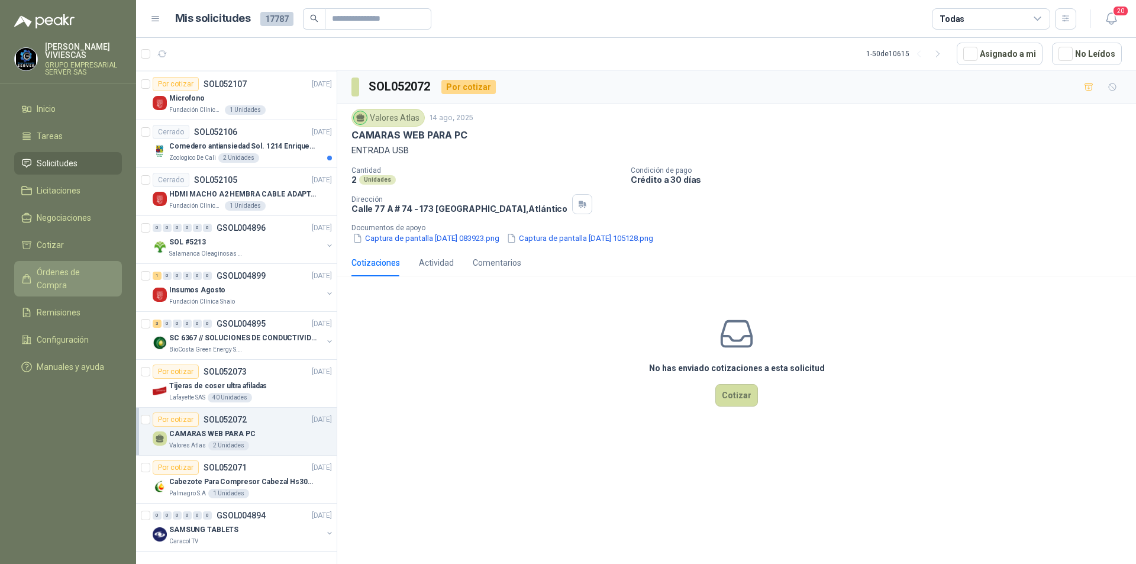
click at [56, 274] on span "Órdenes de Compra" at bounding box center [74, 279] width 74 height 26
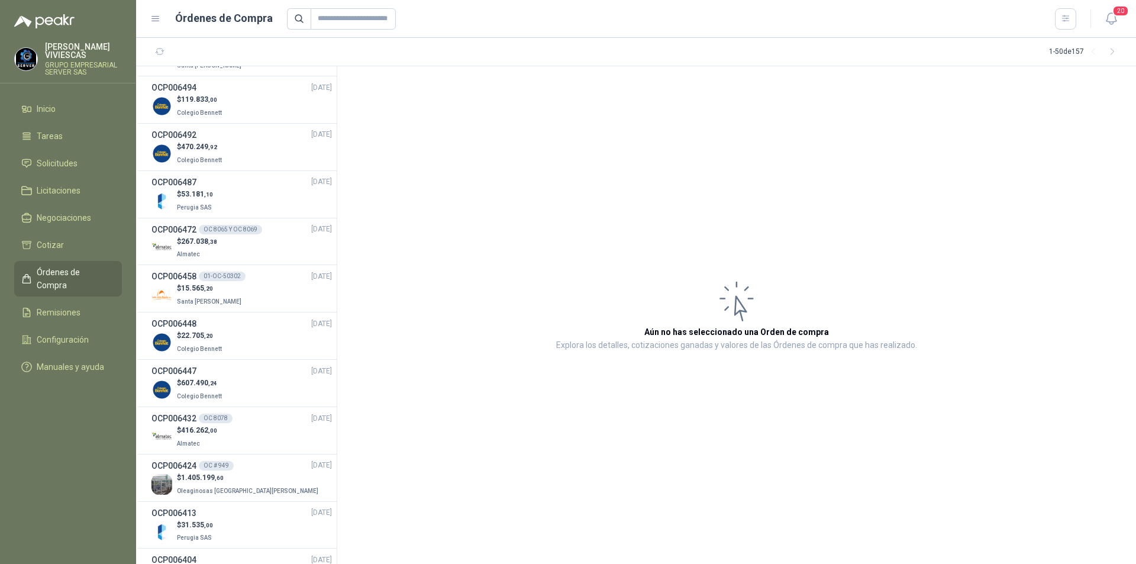
scroll to position [1184, 0]
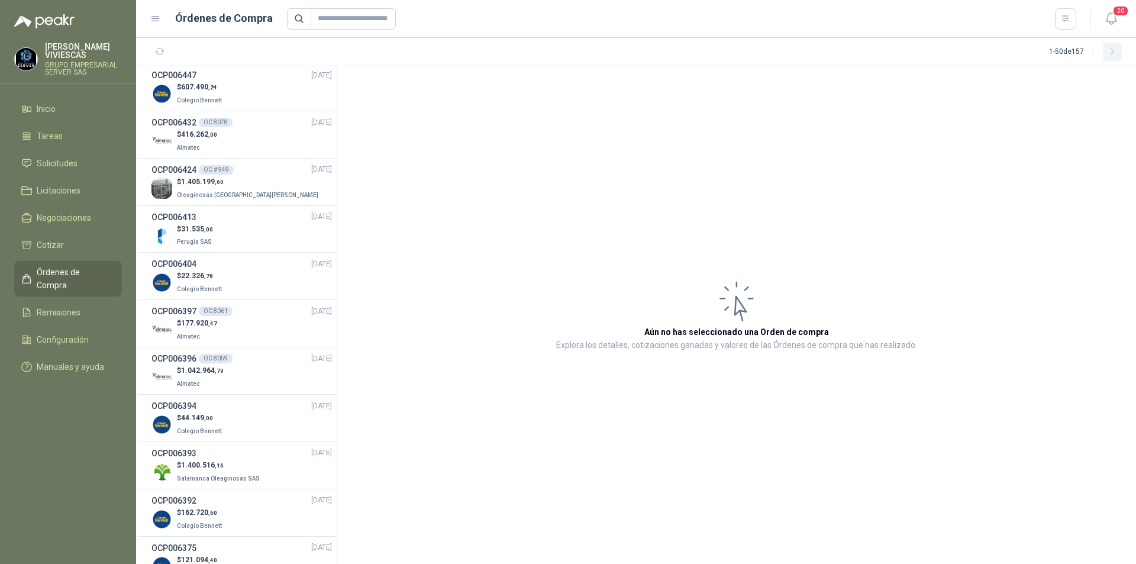
click at [1113, 52] on icon "button" at bounding box center [1113, 52] width 10 height 10
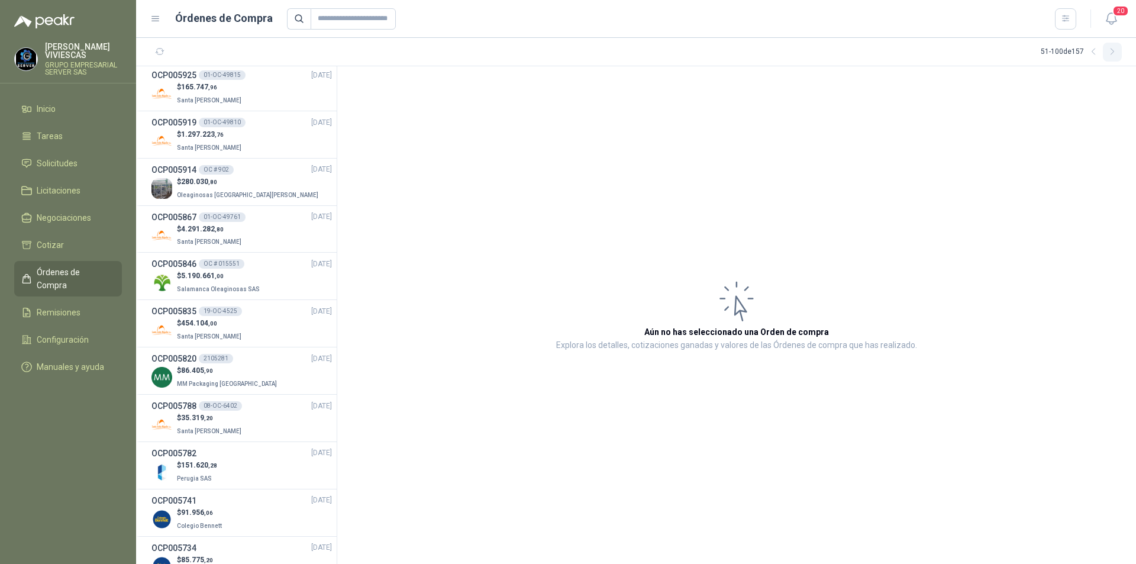
click at [1113, 52] on icon "button" at bounding box center [1113, 52] width 10 height 10
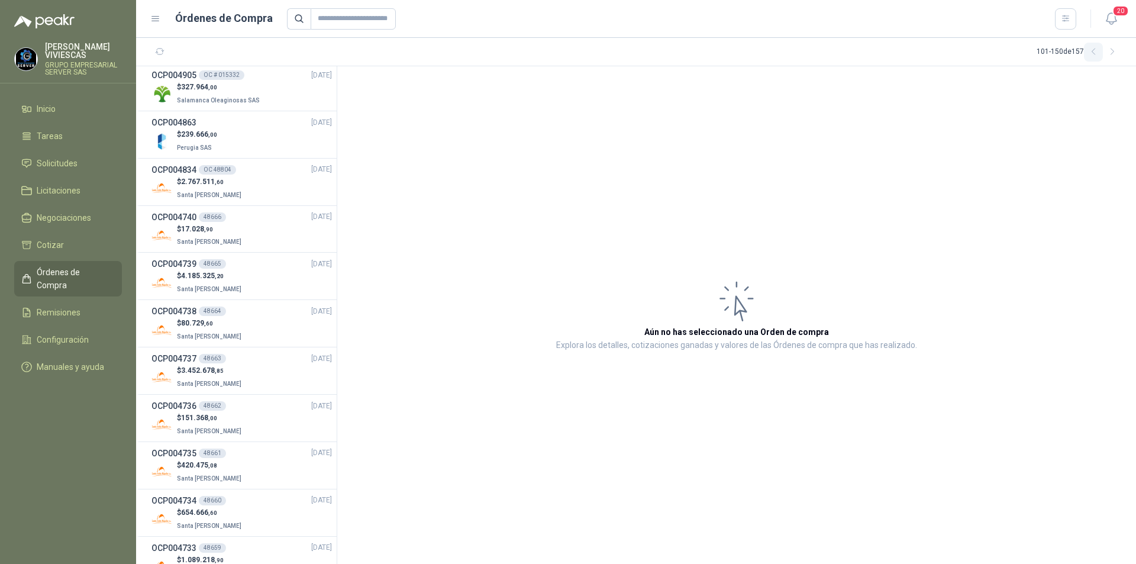
click at [1094, 54] on icon "button" at bounding box center [1094, 52] width 10 height 10
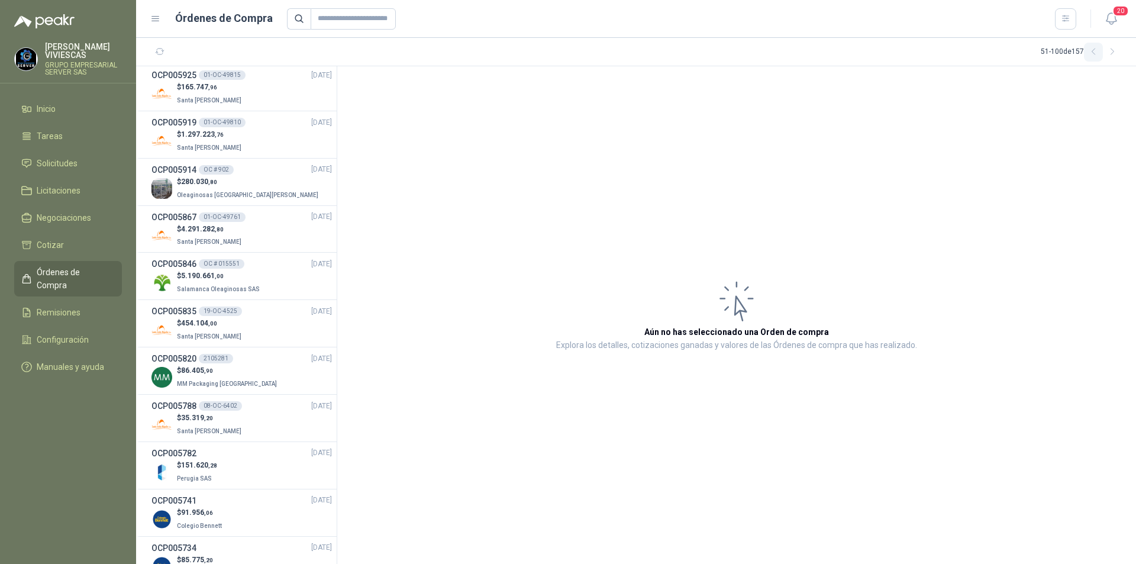
click at [1094, 54] on icon "button" at bounding box center [1093, 52] width 3 height 6
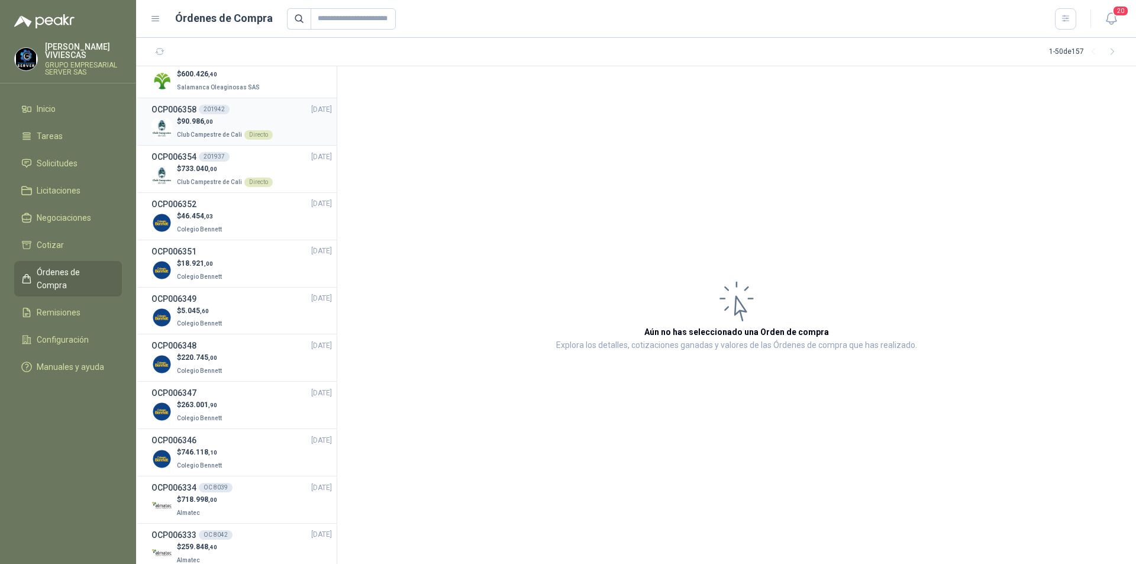
scroll to position [1881, 0]
